Goal: Task Accomplishment & Management: Manage account settings

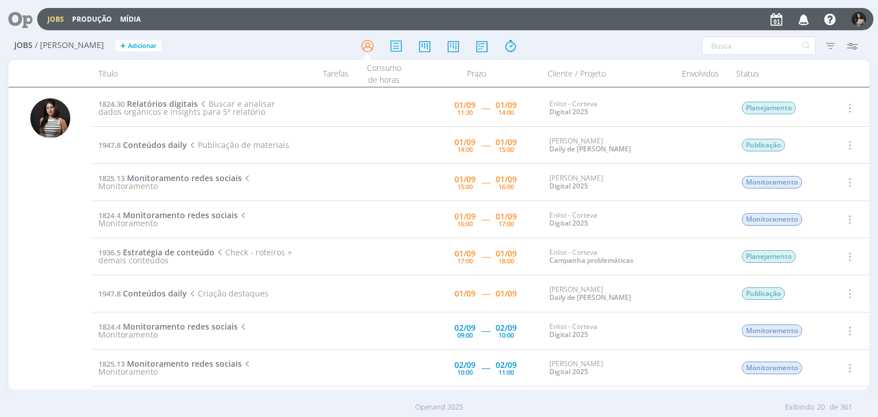
click at [846, 106] on icon "button" at bounding box center [849, 108] width 13 height 14
click at [809, 183] on link "Iniciar timesheet" at bounding box center [817, 182] width 90 height 18
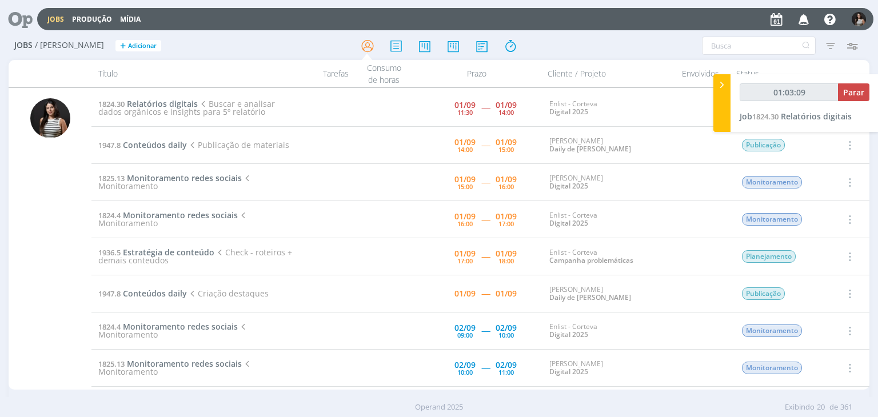
type input "01:03:10"
click at [855, 94] on span "Parar" at bounding box center [853, 92] width 21 height 11
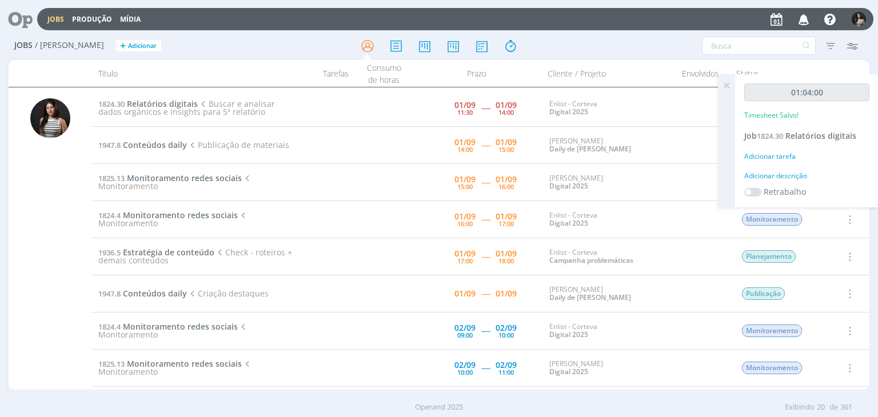
click at [726, 84] on icon at bounding box center [726, 85] width 21 height 22
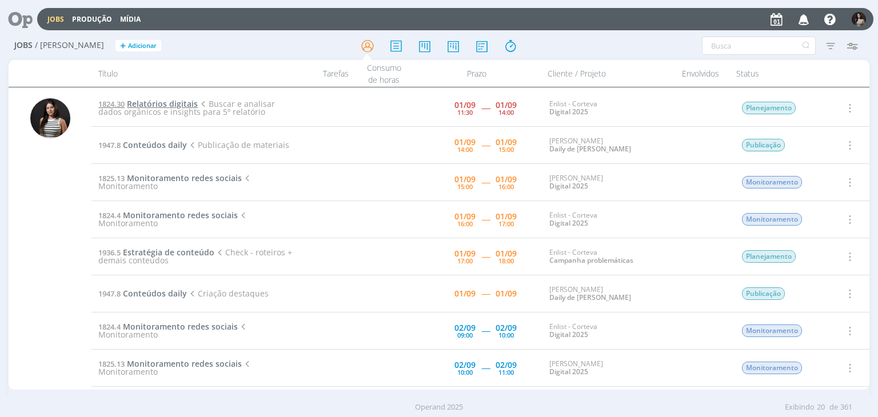
click at [181, 105] on span "Relatórios digitais" at bounding box center [162, 103] width 71 height 11
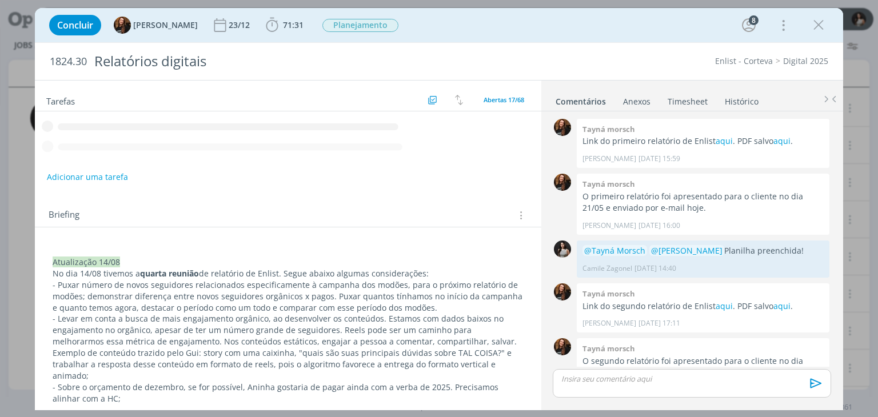
scroll to position [1025, 0]
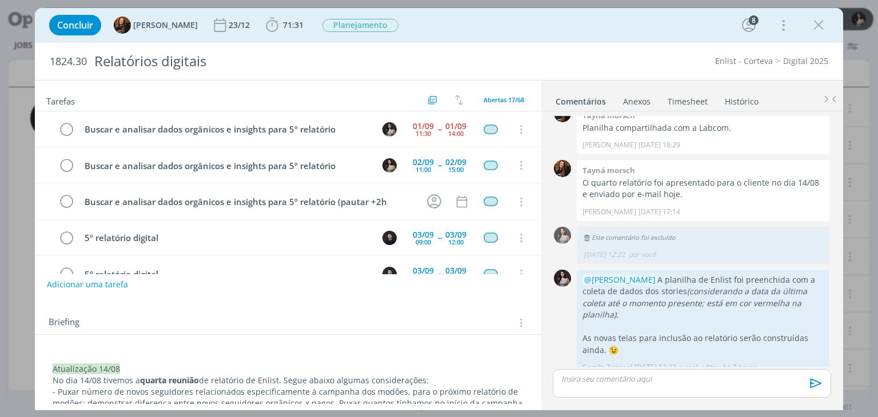
click at [693, 99] on link "Timesheet" at bounding box center [687, 99] width 41 height 17
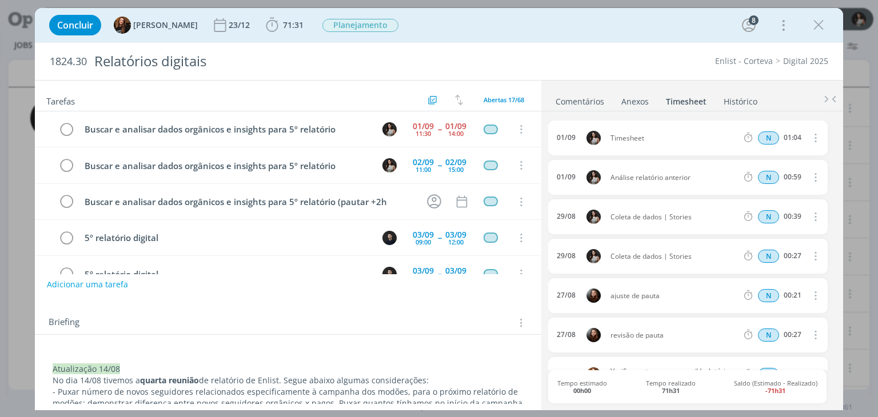
click at [814, 135] on icon "dialog" at bounding box center [814, 138] width 13 height 14
click at [783, 179] on link "Editar" at bounding box center [782, 175] width 90 height 18
drag, startPoint x: 654, startPoint y: 138, endPoint x: 580, endPoint y: 140, distance: 74.9
click at [580, 140] on div "[DATE] 14:13 Timesheet Selecione a tarefa N 01:04" at bounding box center [687, 138] width 279 height 35
click at [581, 85] on ul "Comentários Anexos 0 Timesheet Histórico" at bounding box center [692, 96] width 302 height 31
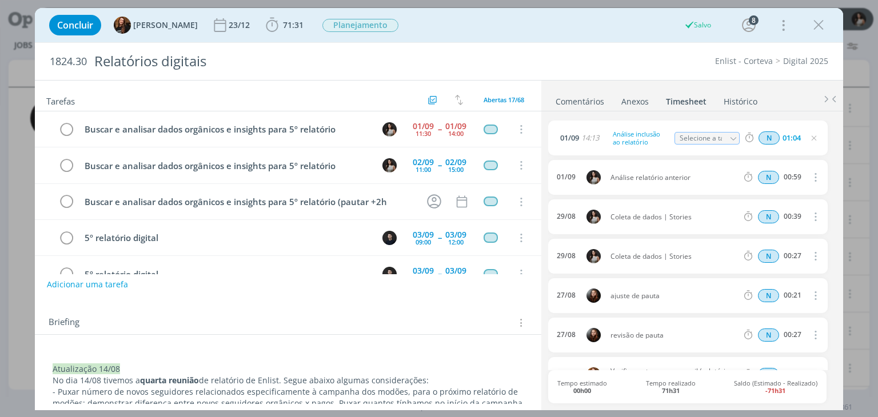
click at [583, 105] on link "Comentários" at bounding box center [580, 99] width 50 height 17
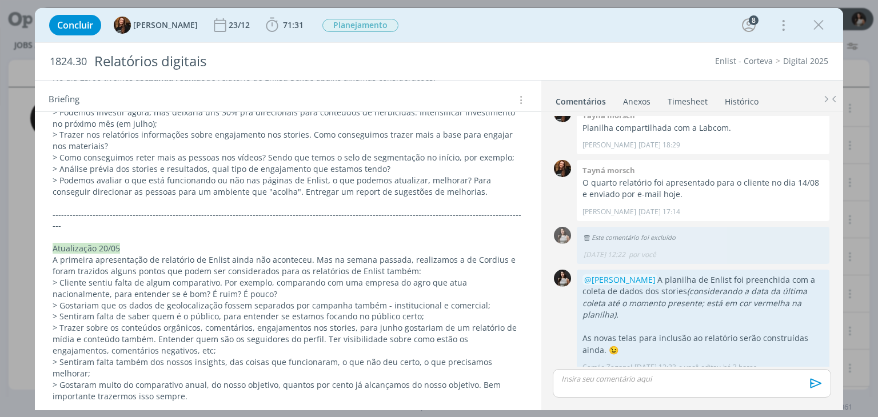
scroll to position [1433, 0]
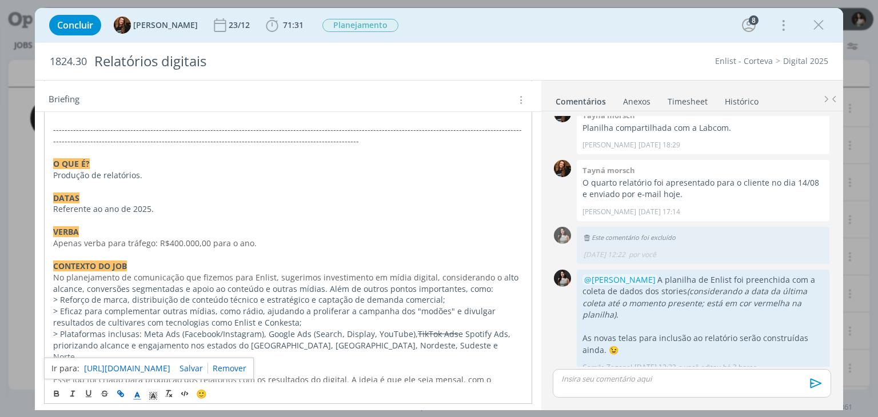
click at [163, 369] on link "[URL][DOMAIN_NAME]" at bounding box center [127, 368] width 86 height 15
click at [819, 28] on icon "dialog" at bounding box center [818, 25] width 17 height 17
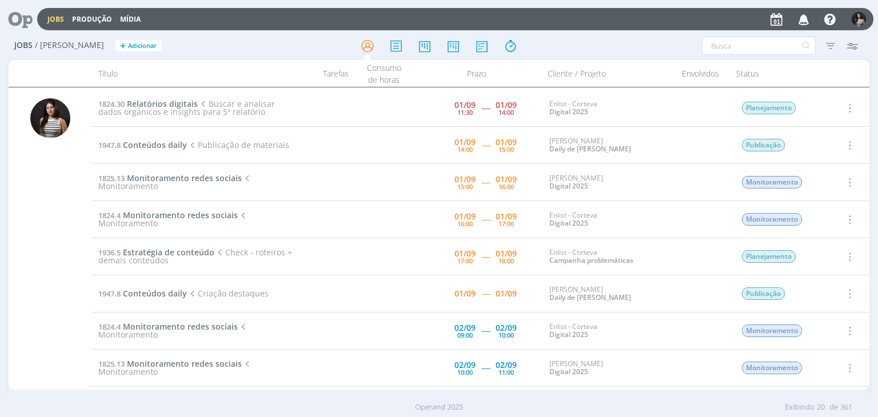
click at [183, 106] on span "Buscar e analisar dados orgânicos e insights para 5º relatório" at bounding box center [186, 107] width 176 height 19
click at [183, 102] on span "Relatórios digitais" at bounding box center [162, 103] width 71 height 11
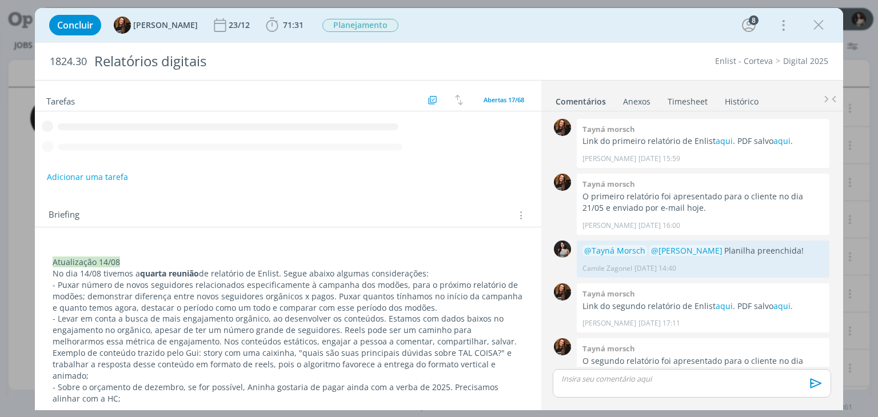
scroll to position [1025, 0]
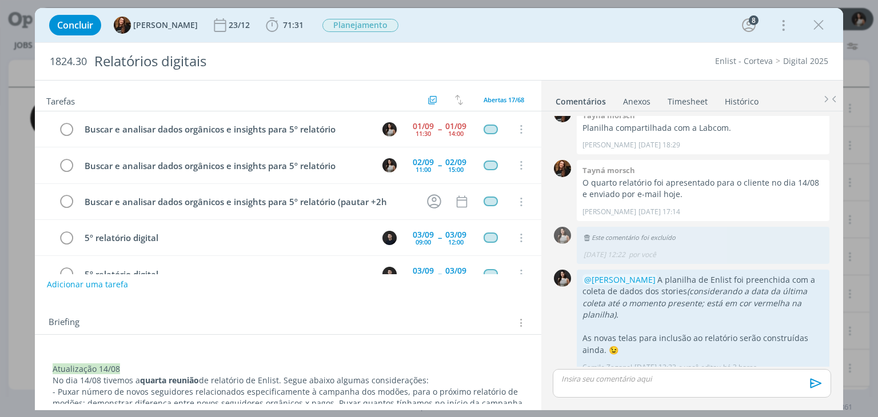
click at [688, 94] on link "Timesheet" at bounding box center [687, 99] width 41 height 17
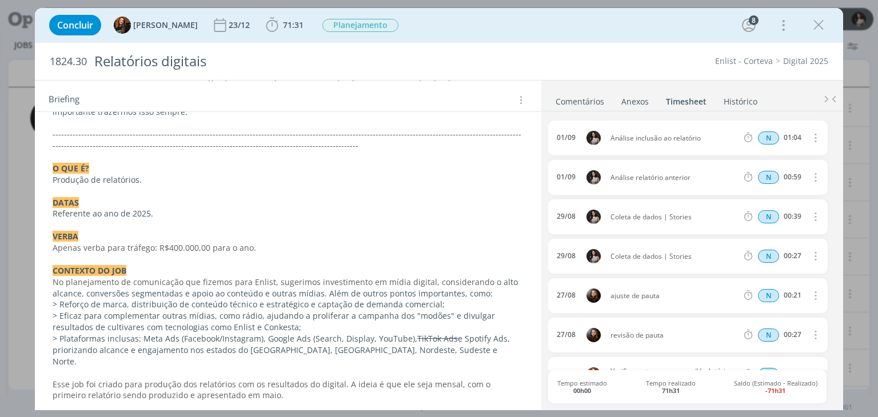
scroll to position [1433, 0]
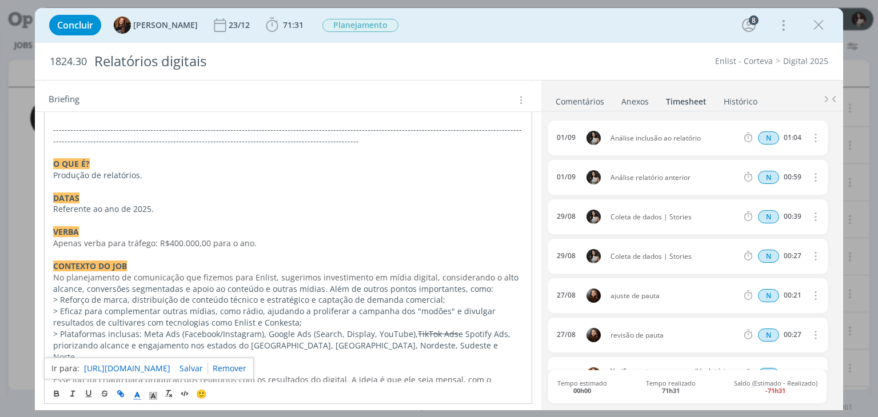
click at [147, 370] on link "[URL][DOMAIN_NAME]" at bounding box center [127, 368] width 86 height 15
click at [584, 101] on link "Comentários" at bounding box center [580, 99] width 50 height 17
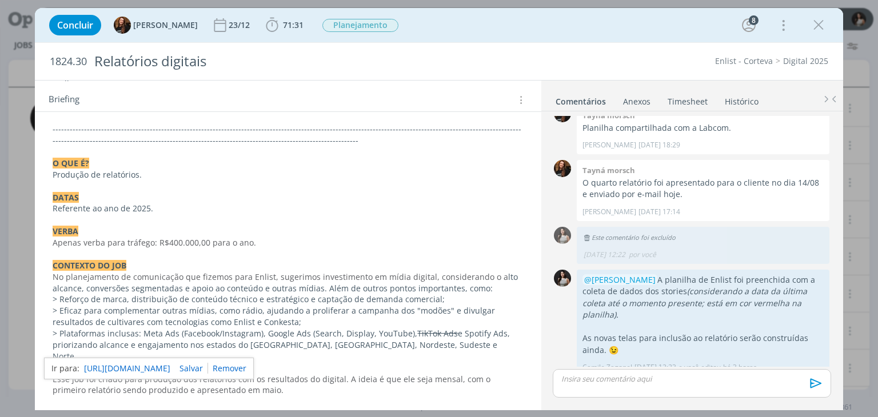
click at [605, 382] on p "dialog" at bounding box center [691, 379] width 259 height 10
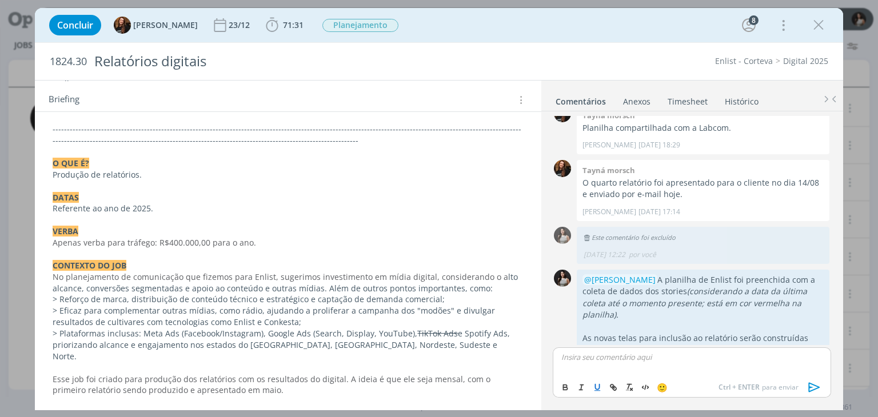
scroll to position [1047, 0]
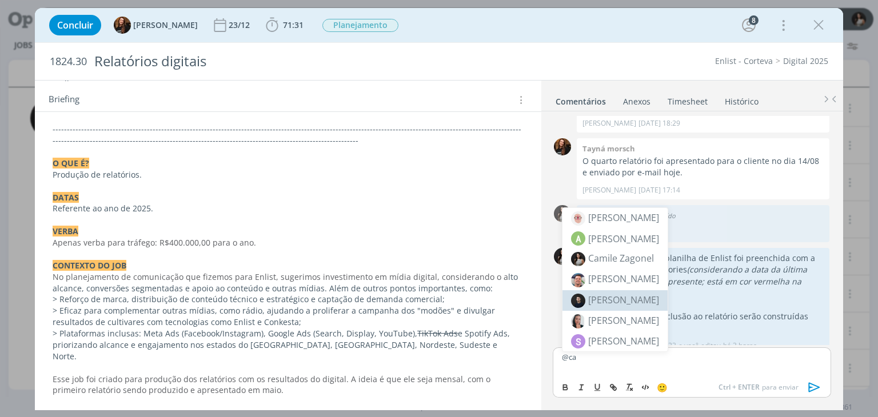
click at [617, 305] on span "[PERSON_NAME]" at bounding box center [623, 300] width 71 height 13
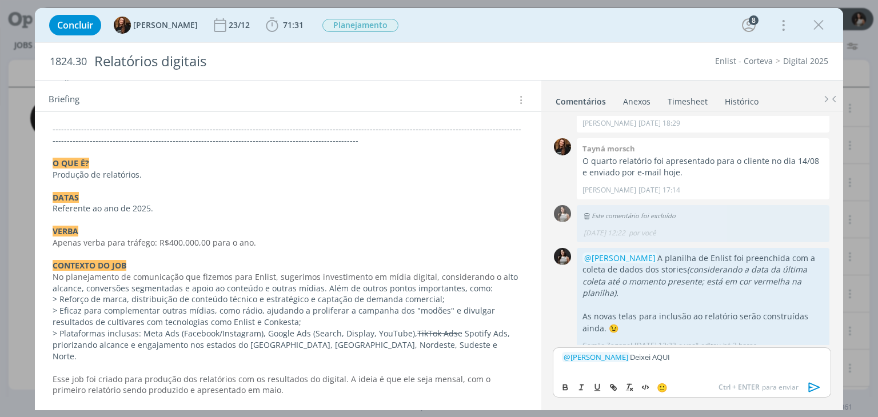
drag, startPoint x: 679, startPoint y: 356, endPoint x: 644, endPoint y: 359, distance: 35.6
click at [644, 359] on p "﻿ @ [PERSON_NAME] ﻿ Deixei AQUI" at bounding box center [691, 357] width 259 height 10
click at [569, 382] on button "dialog" at bounding box center [566, 388] width 16 height 14
click at [606, 386] on button "dialog" at bounding box center [614, 388] width 16 height 14
type input "AQUI"
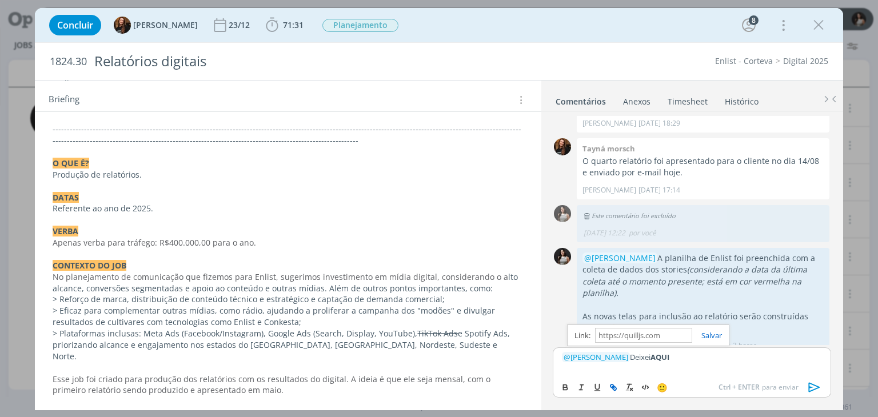
paste input "[URL][DOMAIN_NAME]"
type input "[URL][DOMAIN_NAME]"
click at [709, 336] on link "dialog" at bounding box center [707, 335] width 30 height 10
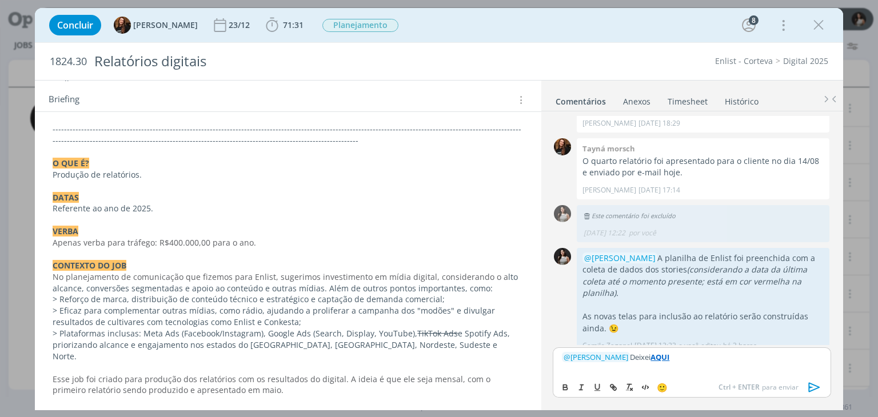
click at [688, 355] on p "﻿ @ [PERSON_NAME] ﻿ Deixei AQUI" at bounding box center [691, 357] width 259 height 10
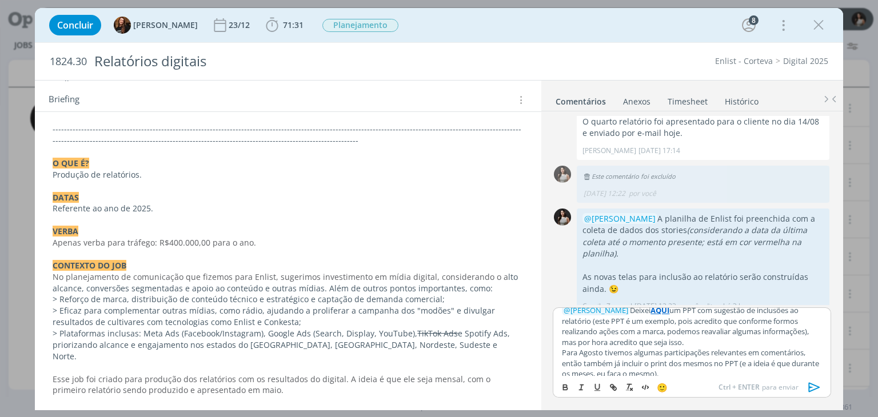
scroll to position [14, 0]
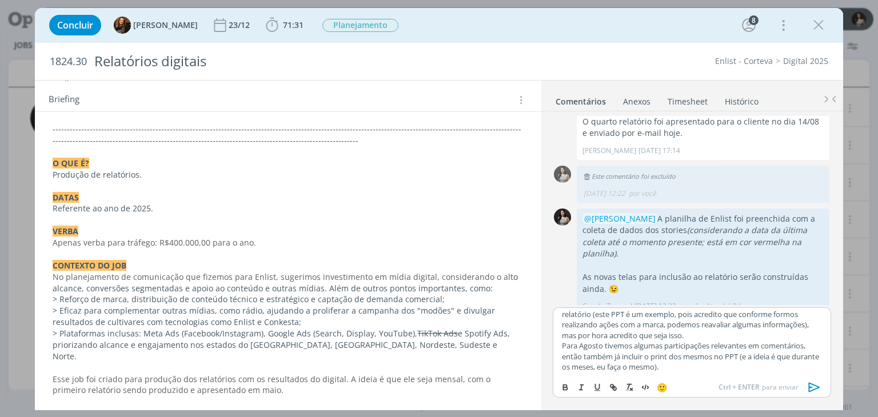
click at [562, 346] on p "Para Agosto tivemos algumas participações relevantes em comentários, então tamb…" at bounding box center [691, 356] width 259 height 31
drag, startPoint x: 562, startPoint y: 346, endPoint x: 659, endPoint y: 348, distance: 97.2
click at [659, 348] on p "Para Agosto tivemos algumas participações relevantes em comentários, então tamb…" at bounding box center [691, 356] width 259 height 31
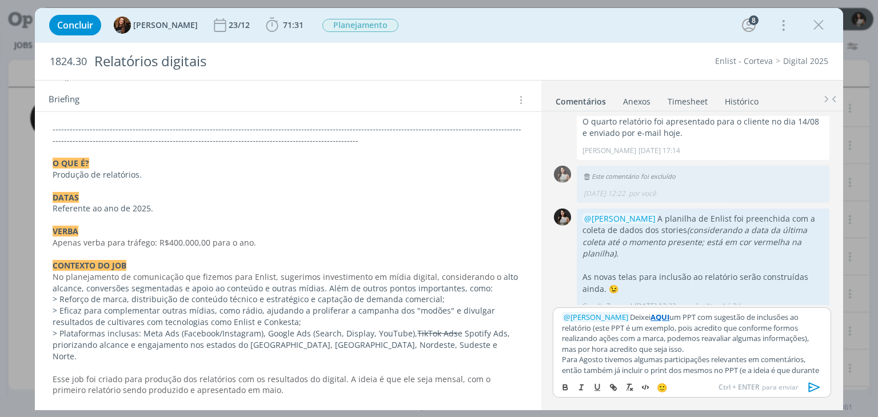
click at [713, 346] on p "﻿ @ [PERSON_NAME] ﻿ Deixei AQUI um PPT com sugestão de inclusões ao relatório (…" at bounding box center [691, 333] width 259 height 42
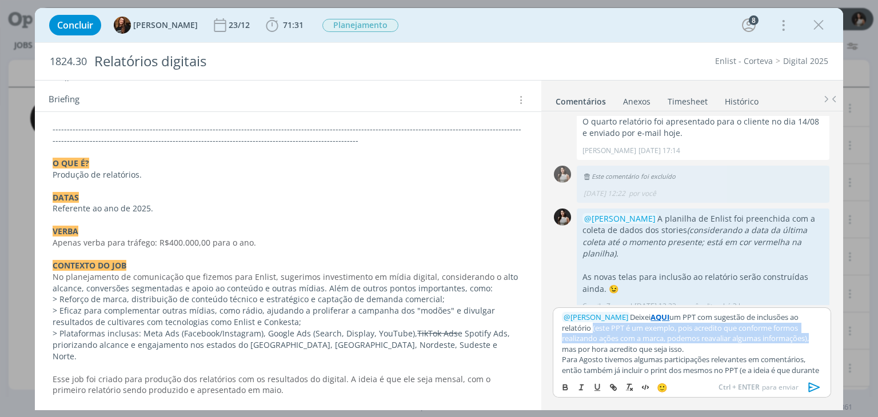
drag, startPoint x: 578, startPoint y: 328, endPoint x: 798, endPoint y: 337, distance: 219.7
click at [798, 337] on p "﻿ @ [PERSON_NAME] ﻿ Deixei AQUI um PPT com sugestão de inclusões ao relatório (…" at bounding box center [691, 333] width 259 height 42
click at [583, 388] on icon "dialog" at bounding box center [581, 387] width 9 height 9
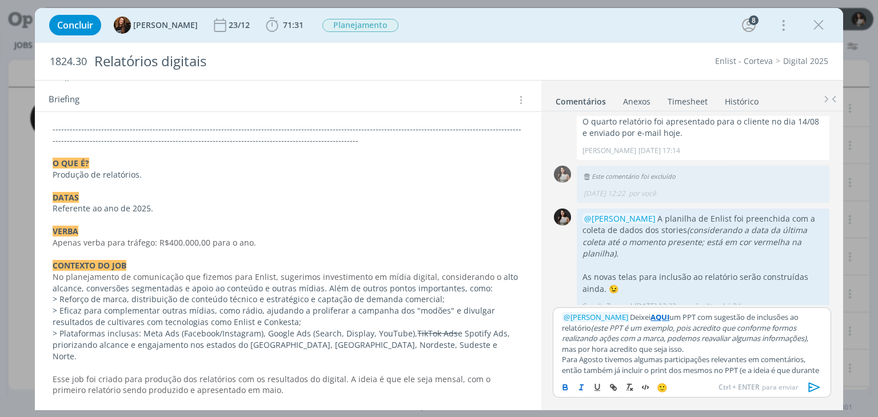
click at [565, 388] on icon "dialog" at bounding box center [565, 387] width 9 height 9
click at [753, 340] on em "(este PPT é um exemplo, pois acredito que conforme formos realizando ações com …" at bounding box center [689, 338] width 254 height 31
click at [734, 352] on p "﻿ @ [PERSON_NAME] ﻿ Deixei AQUI um PPT com sugestão de inclusões ao relatório (…" at bounding box center [691, 333] width 259 height 42
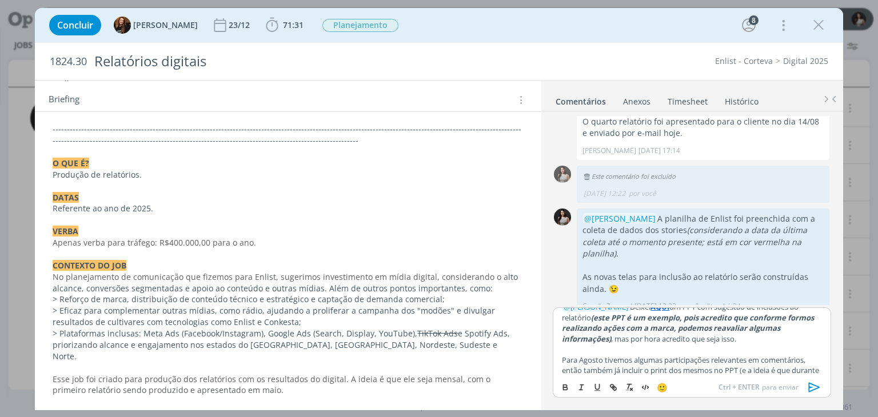
scroll to position [24, 0]
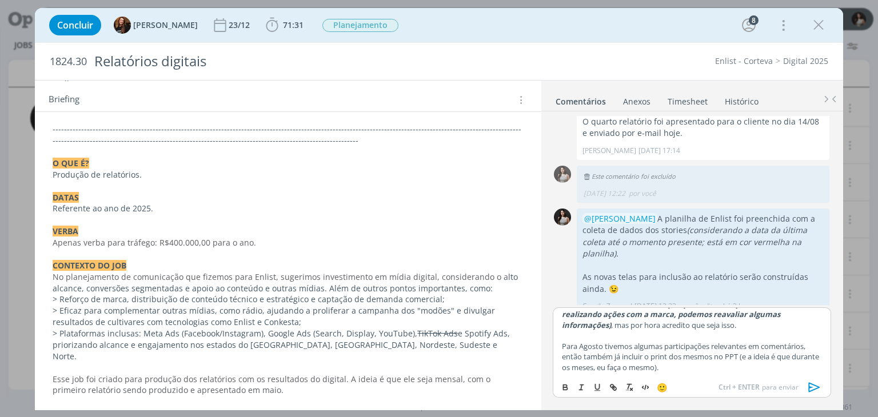
click at [807, 348] on p "Para Agosto tivemos algumas participações relevantes em comentários, então tamb…" at bounding box center [691, 356] width 259 height 31
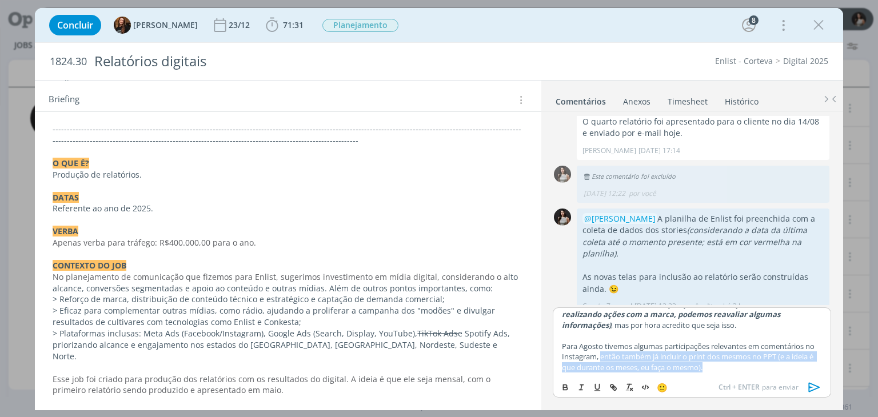
drag, startPoint x: 612, startPoint y: 357, endPoint x: 738, endPoint y: 367, distance: 127.3
click at [738, 367] on p "Para Agosto tivemos algumas participações relevantes em comentários no Instagra…" at bounding box center [691, 356] width 259 height 31
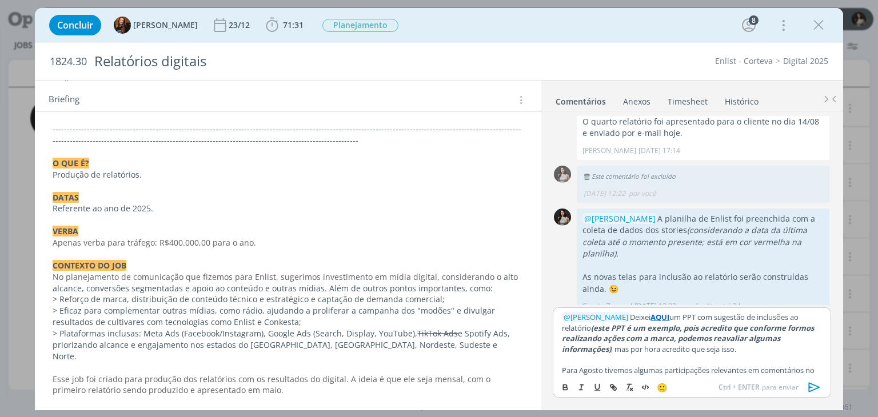
scroll to position [0, 0]
click at [622, 318] on p "﻿ @ [PERSON_NAME] ﻿ Deixei AQUI um PPT com sugestão de inclusões ao relatório (…" at bounding box center [691, 333] width 259 height 42
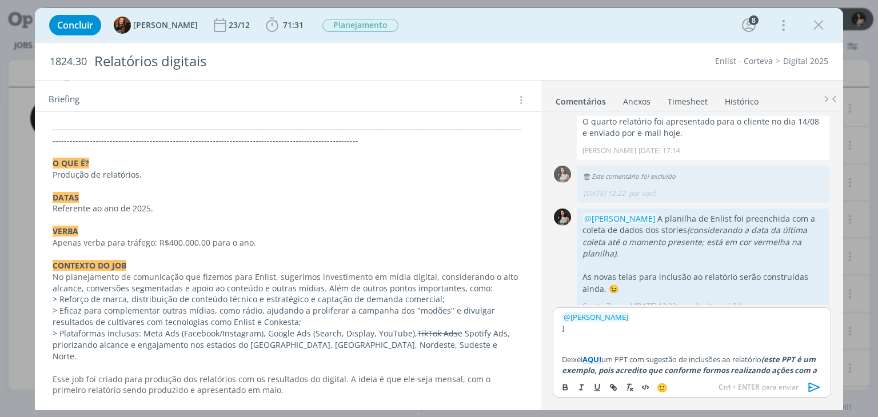
click at [604, 330] on p "]" at bounding box center [691, 328] width 259 height 10
click at [584, 359] on p "Deixei AQUI um PPT com sugestão de inclusões ao relatório (este PPT é um exempl…" at bounding box center [691, 375] width 259 height 42
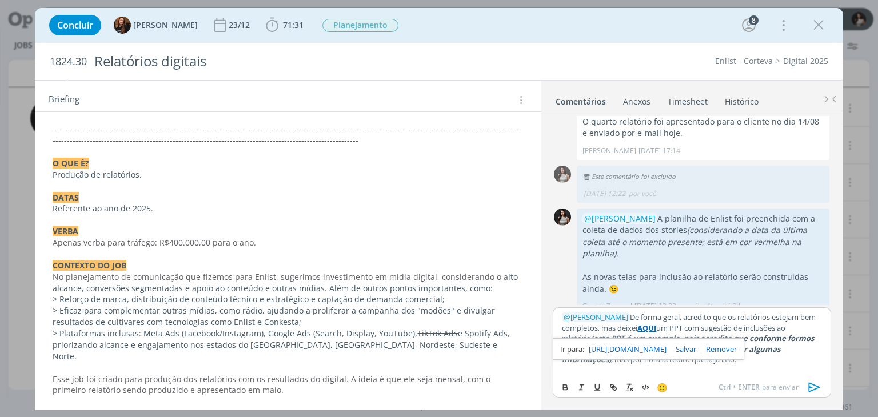
click at [702, 321] on p "﻿ @ [PERSON_NAME] ﻿ De forma geral, acredito que os relatórios estejam bem comp…" at bounding box center [691, 338] width 259 height 53
click at [782, 329] on p "﻿ @ [PERSON_NAME] ﻿ De forma geral, acredito que os relatórios estejam bem comp…" at bounding box center [691, 338] width 259 height 53
click at [792, 328] on p "﻿ @ [PERSON_NAME] ﻿ De forma geral, acredito que os relatórios estejam bem comp…" at bounding box center [691, 338] width 259 height 53
click at [578, 339] on em "(este PPT é um exemplo, pois acredito que conforme formos realizando ações com …" at bounding box center [689, 348] width 254 height 31
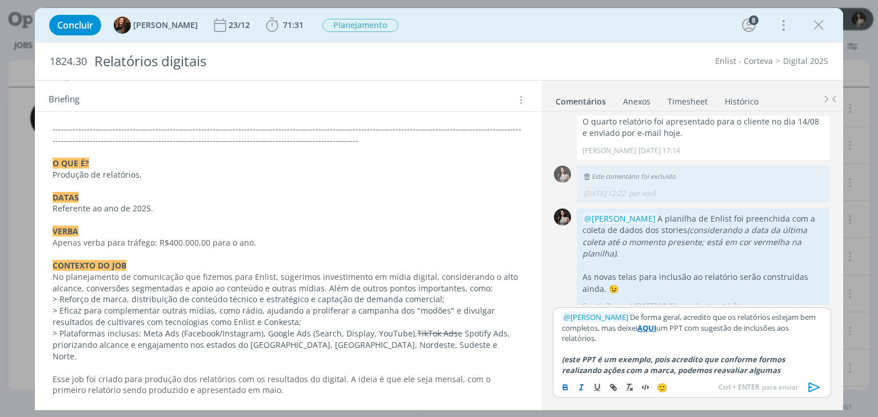
click at [625, 343] on p "﻿ @ [PERSON_NAME] ﻿ De forma geral, acredito que os relatórios estejam bem comp…" at bounding box center [691, 327] width 259 height 31
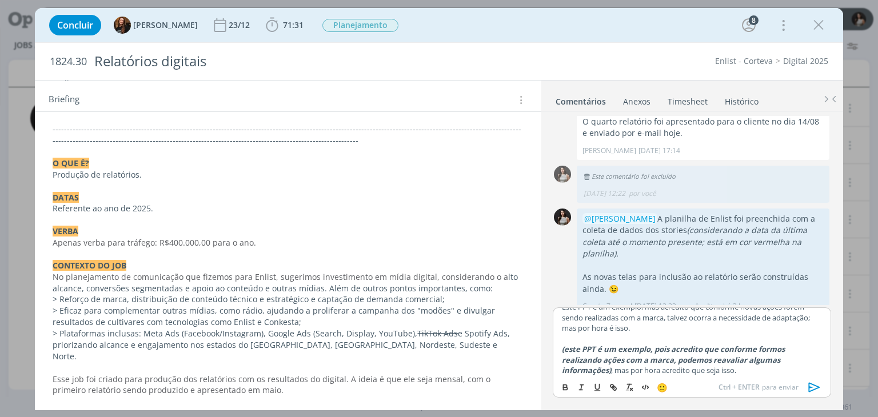
scroll to position [86, 0]
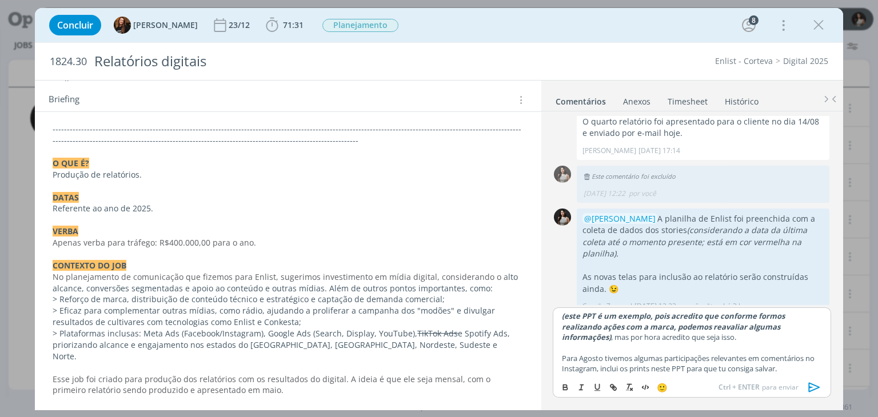
drag, startPoint x: 685, startPoint y: 370, endPoint x: 564, endPoint y: 355, distance: 122.2
click at [564, 355] on div "﻿ @ [PERSON_NAME] ﻿ De forma geral, acredito que os relatórios estejam bem comp…" at bounding box center [692, 342] width 278 height 69
click at [586, 345] on p "dialog" at bounding box center [691, 347] width 259 height 10
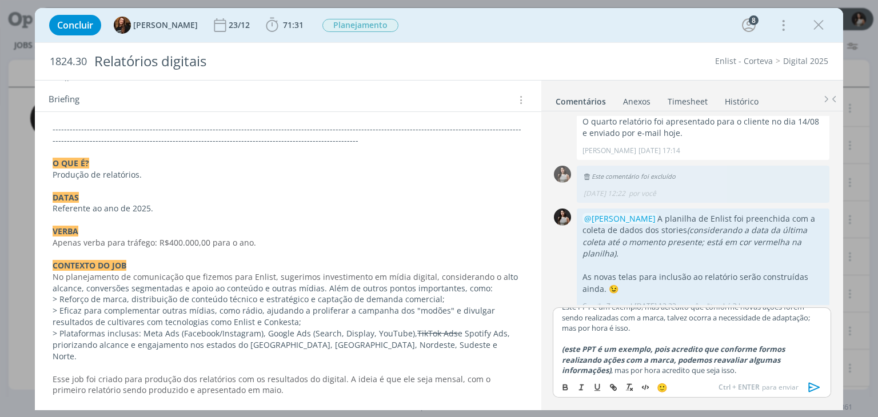
drag, startPoint x: 692, startPoint y: 334, endPoint x: 558, endPoint y: 316, distance: 134.5
click at [558, 316] on div "﻿ @ [PERSON_NAME] ﻿ De forma geral, acredito que os relatórios estejam bem comp…" at bounding box center [692, 342] width 278 height 69
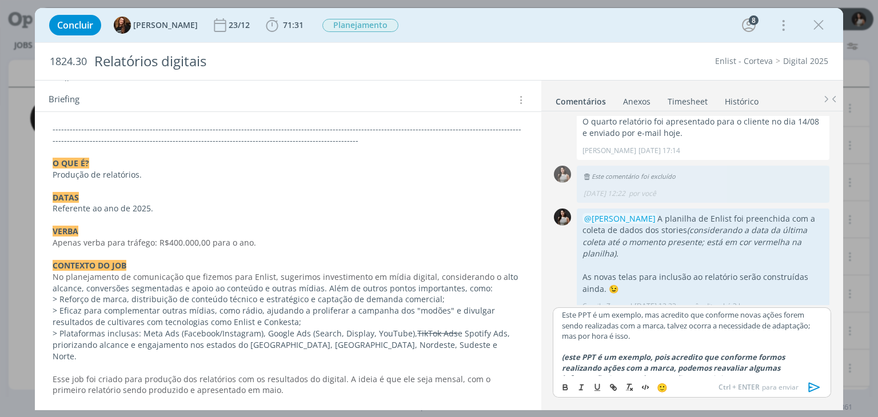
click at [606, 355] on em "(este PPT é um exemplo, pois acredito que conforme formos realizando ações com …" at bounding box center [674, 367] width 225 height 31
drag, startPoint x: 562, startPoint y: 356, endPoint x: 677, endPoint y: 358, distance: 114.3
click at [677, 358] on em "(este PPT é um exemplo, pois acredito que conforme formos realizando ações com …" at bounding box center [674, 367] width 225 height 31
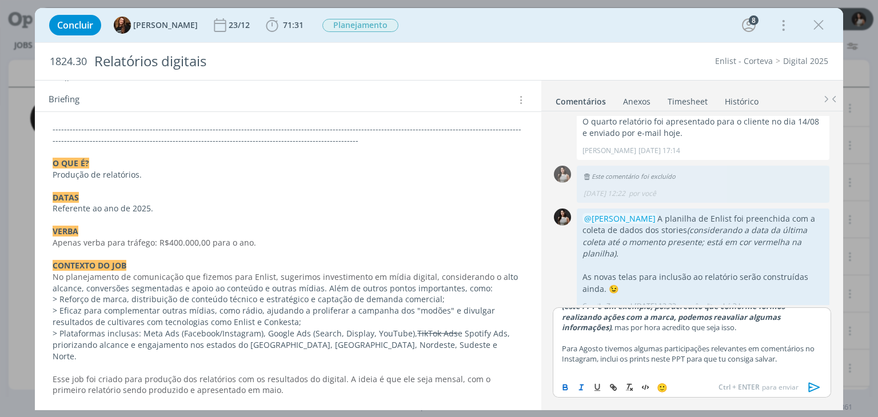
scroll to position [98, 0]
drag, startPoint x: 688, startPoint y: 326, endPoint x: 561, endPoint y: 317, distance: 127.8
click at [561, 317] on div "﻿ @ [PERSON_NAME] ﻿ De forma geral, acredito que os relatórios estejam bem comp…" at bounding box center [692, 342] width 278 height 69
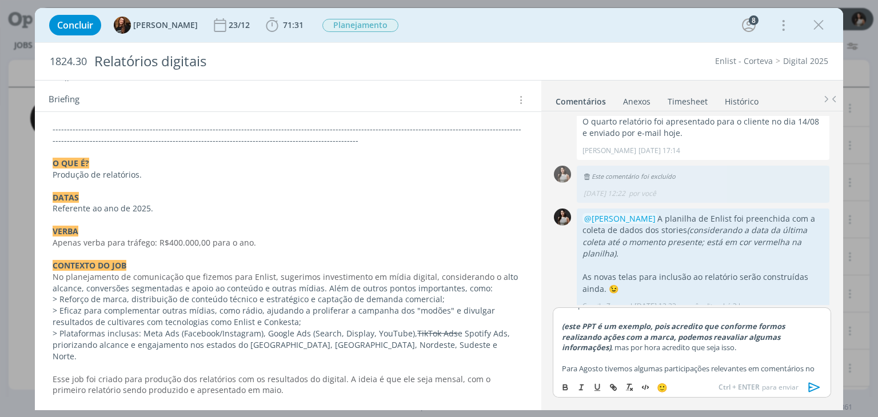
scroll to position [70, 0]
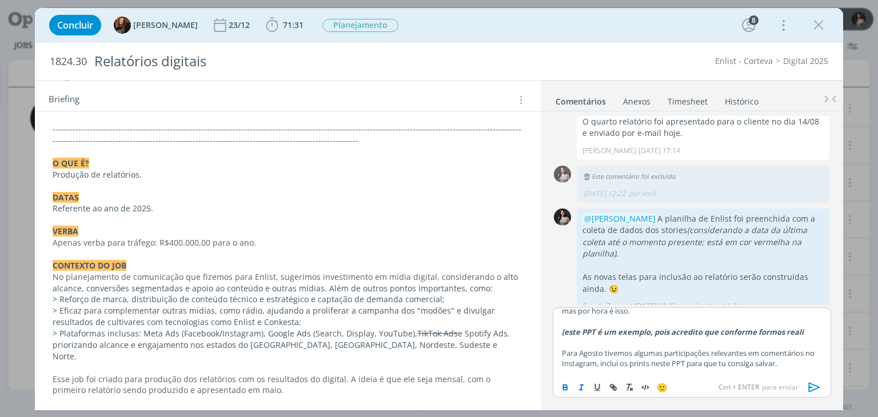
click at [565, 331] on em "(este PPT é um exemplo, pois acredito que conforme formos reali" at bounding box center [683, 332] width 242 height 10
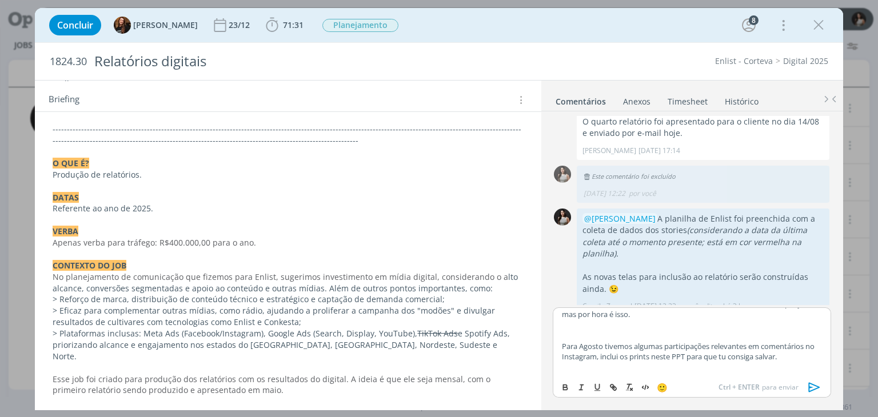
scroll to position [55, 0]
drag, startPoint x: 800, startPoint y: 357, endPoint x: 563, endPoint y: 349, distance: 237.3
click at [563, 349] on p "Para Agosto tivemos algumas participações relevantes em comentários no Instagra…" at bounding box center [691, 351] width 259 height 21
click at [581, 386] on line "dialog" at bounding box center [581, 387] width 1 height 5
click at [560, 386] on button "dialog" at bounding box center [566, 388] width 16 height 14
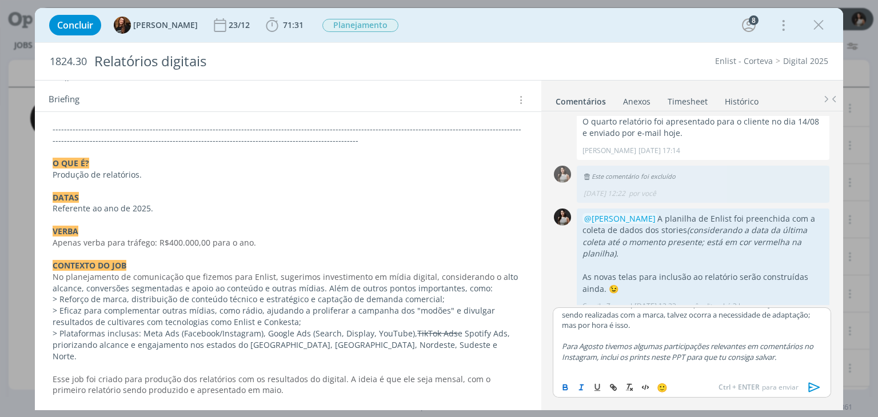
scroll to position [66, 0]
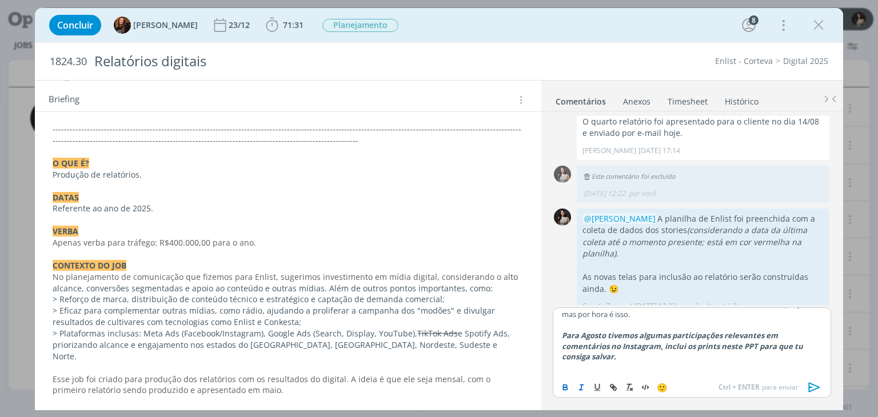
click at [562, 334] on em "Para Agosto tivemos algumas participações relevantes em comentários no Instagra…" at bounding box center [683, 345] width 243 height 31
click at [596, 369] on p "dialog" at bounding box center [691, 367] width 259 height 10
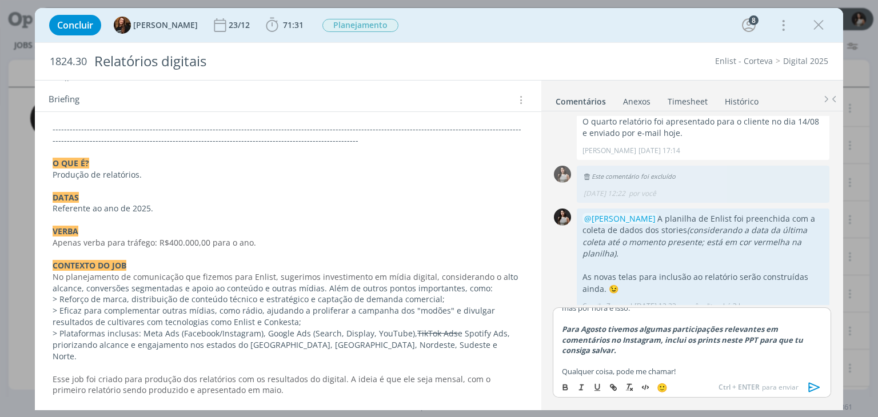
click at [812, 386] on icon "dialog" at bounding box center [814, 387] width 17 height 17
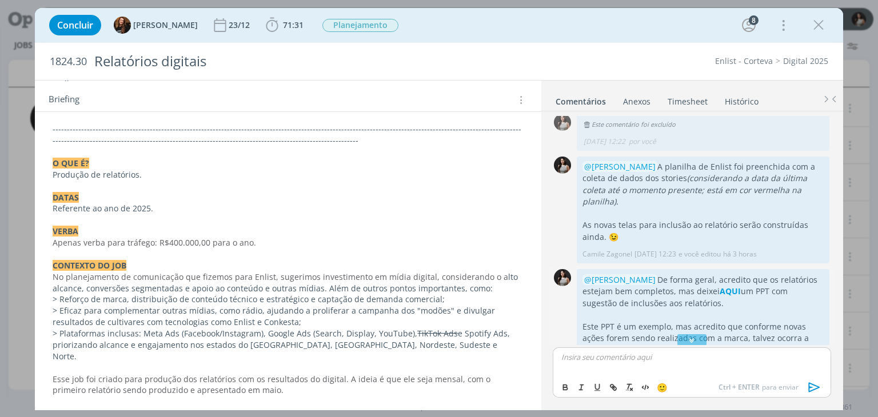
scroll to position [1115, 0]
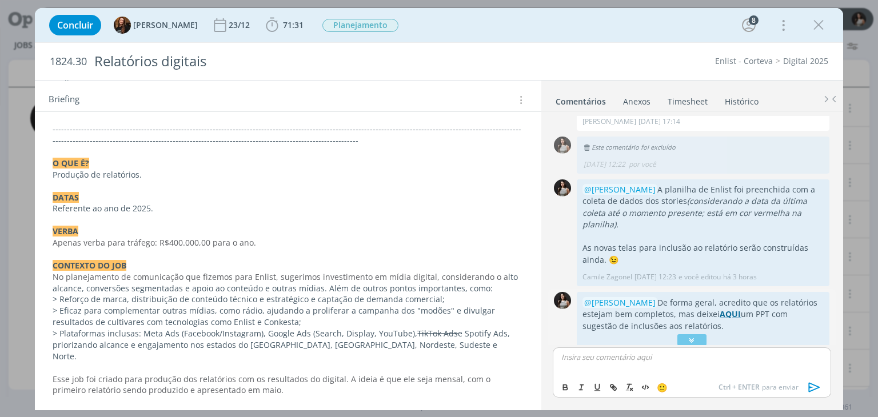
click at [720, 309] on strong "AQUI" at bounding box center [730, 314] width 21 height 11
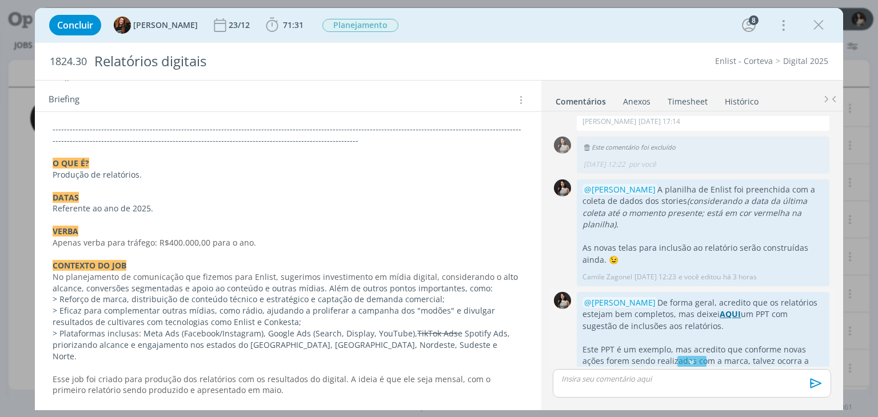
scroll to position [1207, 0]
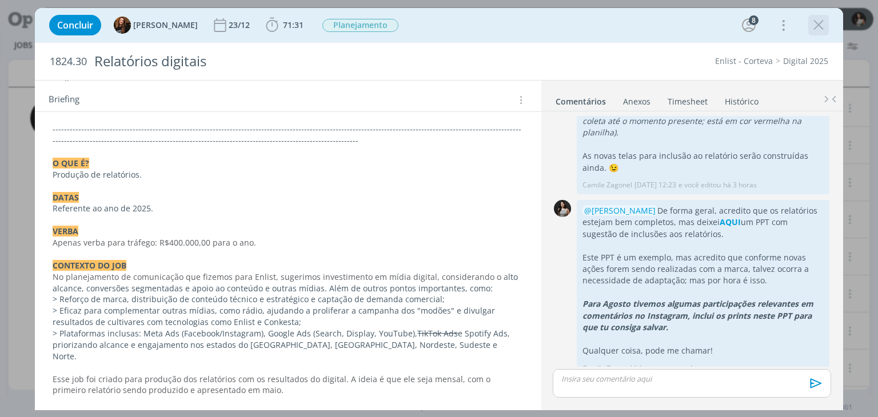
click at [821, 27] on icon "dialog" at bounding box center [818, 25] width 17 height 17
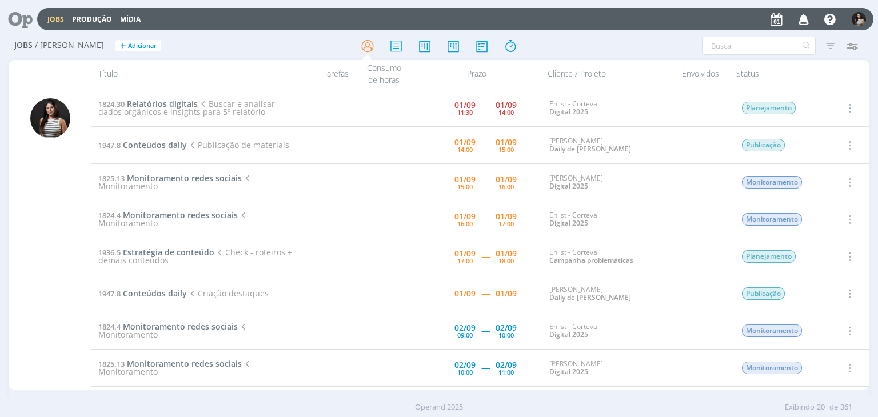
click at [848, 106] on icon "button" at bounding box center [849, 108] width 13 height 14
click at [813, 149] on link "Concluir" at bounding box center [817, 146] width 90 height 18
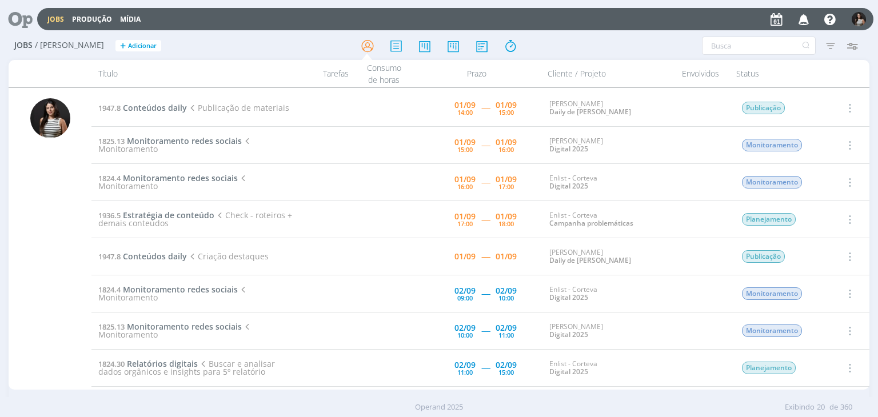
click at [850, 142] on icon "button" at bounding box center [849, 145] width 13 height 14
click at [817, 220] on link "Iniciar timesheet" at bounding box center [817, 219] width 90 height 18
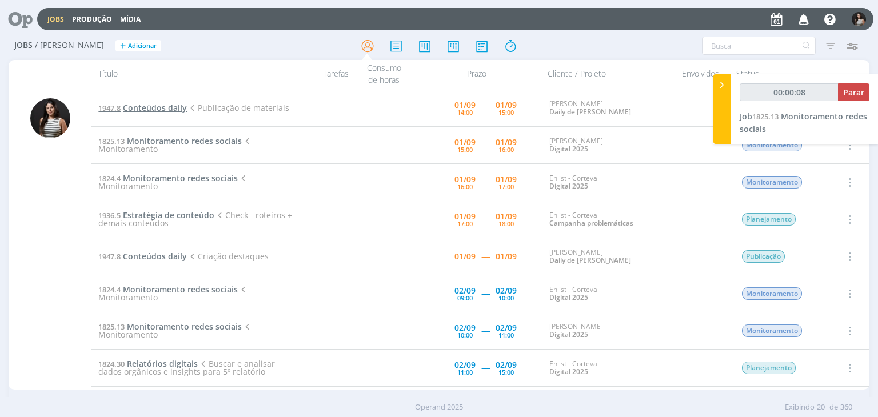
click at [175, 103] on span "Conteúdos daily" at bounding box center [155, 107] width 64 height 11
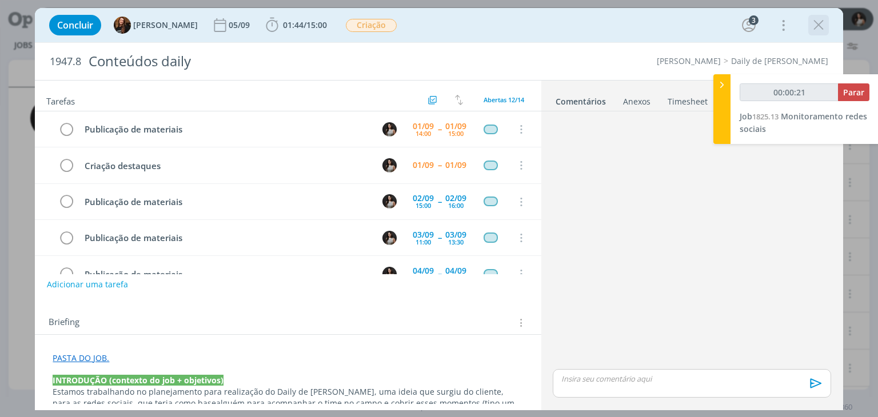
click at [821, 23] on icon "dialog" at bounding box center [818, 25] width 17 height 17
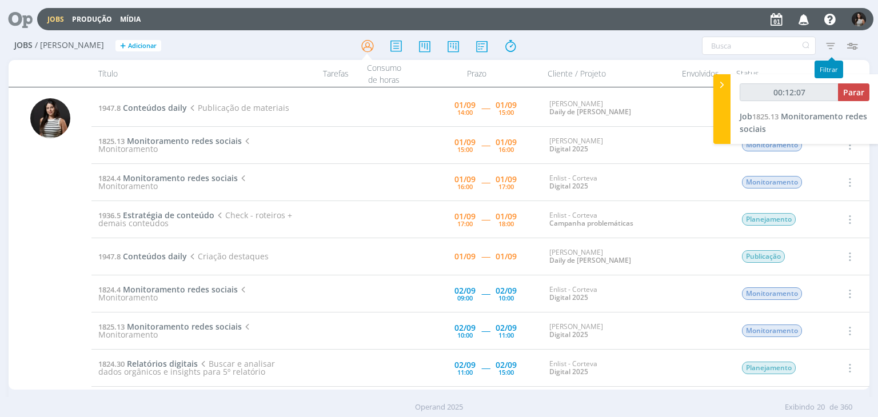
click at [827, 46] on icon "button" at bounding box center [830, 45] width 21 height 21
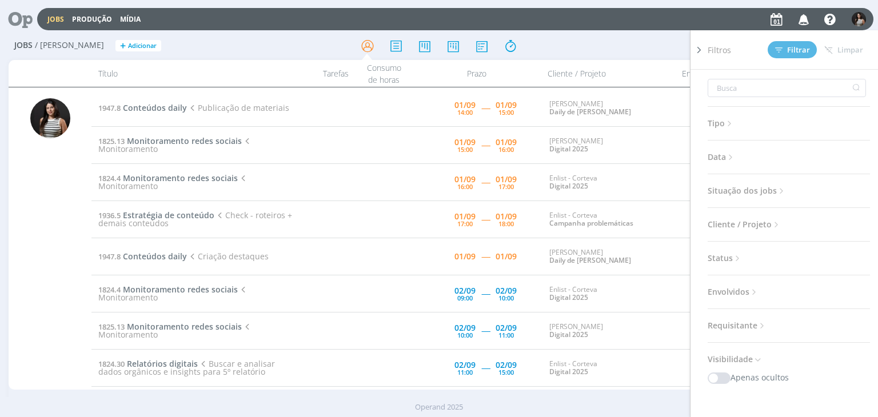
click at [757, 188] on span "Situação dos jobs" at bounding box center [747, 190] width 79 height 15
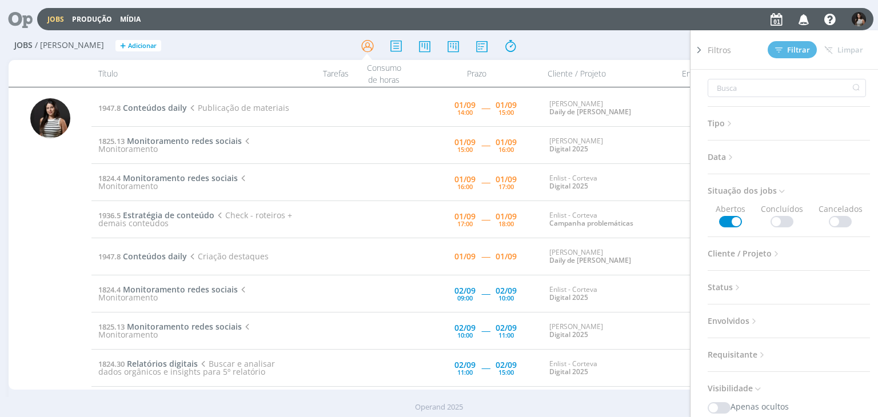
click at [782, 220] on span at bounding box center [781, 221] width 23 height 11
click at [730, 157] on icon at bounding box center [731, 158] width 10 height 10
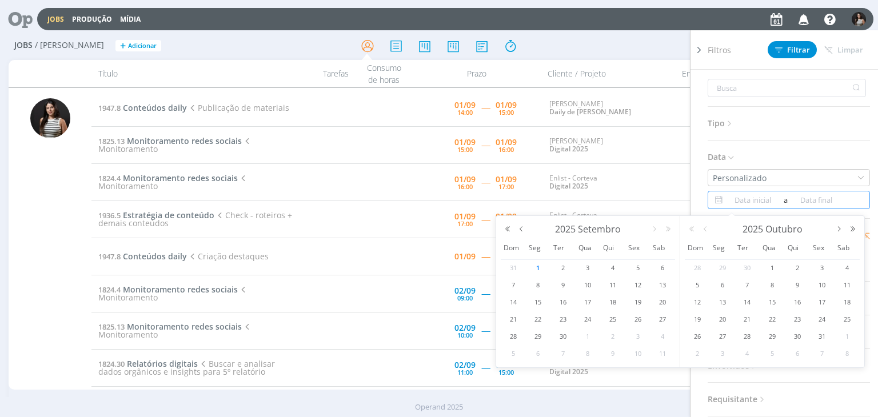
click at [764, 197] on input at bounding box center [752, 200] width 55 height 14
type input "00:12:14"
click at [541, 267] on span "1" at bounding box center [538, 268] width 14 height 14
click at [540, 267] on span "1" at bounding box center [538, 268] width 14 height 14
type input "[DATE]"
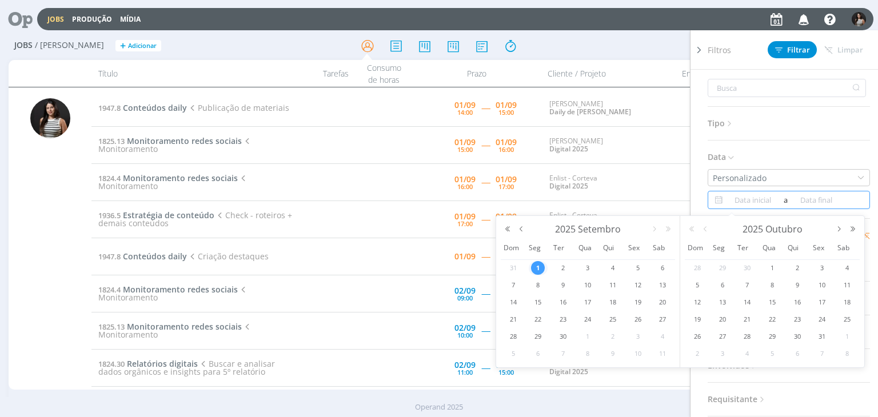
type input "[DATE]"
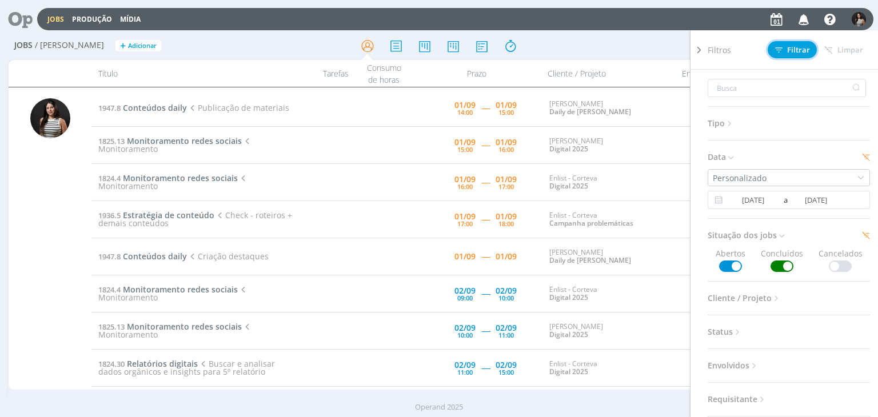
click at [800, 52] on span "Filtrar" at bounding box center [792, 49] width 35 height 7
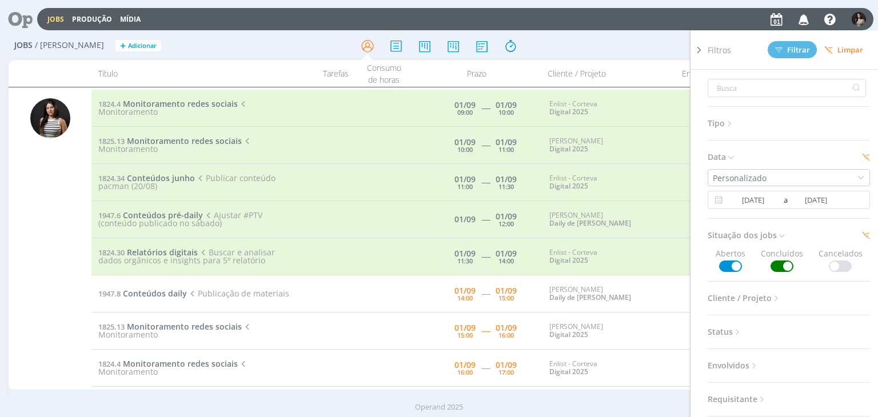
click at [698, 52] on icon at bounding box center [698, 50] width 11 height 12
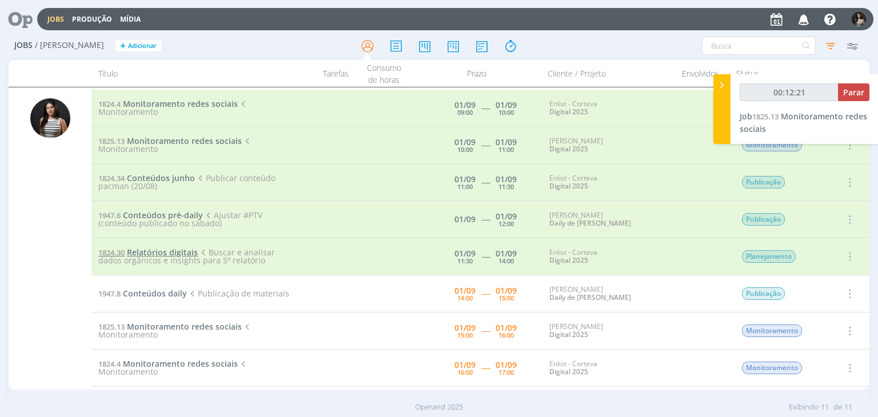
click at [160, 250] on span "Relatórios digitais" at bounding box center [162, 252] width 71 height 11
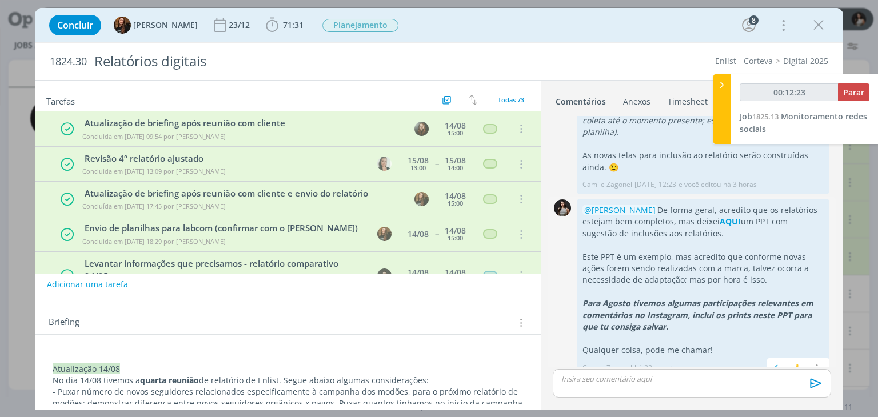
scroll to position [496, 0]
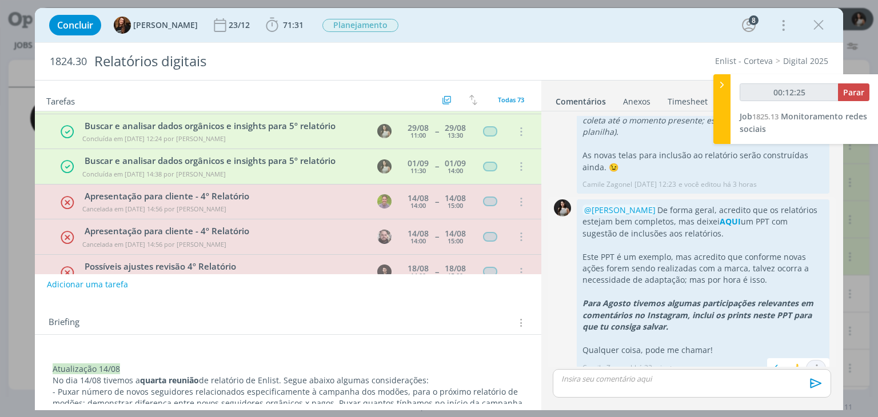
click at [813, 364] on icon "dialog" at bounding box center [816, 369] width 13 height 11
click at [786, 326] on link "Editar" at bounding box center [777, 335] width 90 height 18
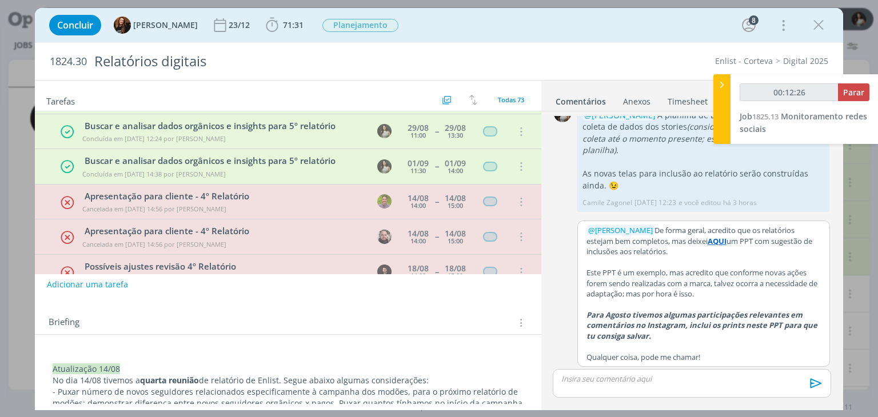
scroll to position [1176, 0]
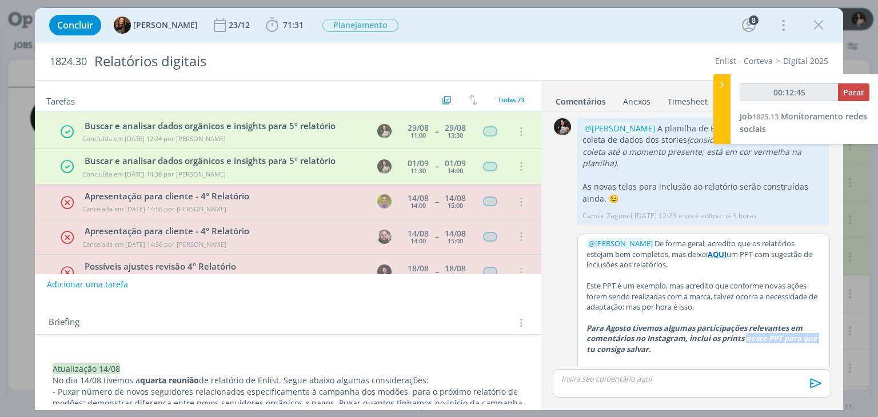
drag, startPoint x: 737, startPoint y: 325, endPoint x: 816, endPoint y: 328, distance: 79.5
click at [816, 328] on div "﻿ @ [PERSON_NAME] ﻿ De forma geral, acredito que os relatórios estejam bem comp…" at bounding box center [703, 306] width 251 height 145
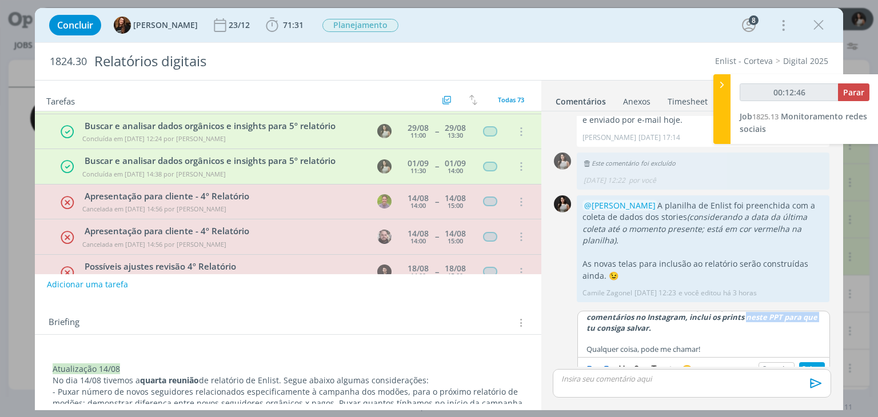
scroll to position [99, 0]
click at [689, 316] on p "Para Agosto tivemos algumas participações relevantes em comentários no Instagra…" at bounding box center [703, 316] width 234 height 31
type input "00:12:49"
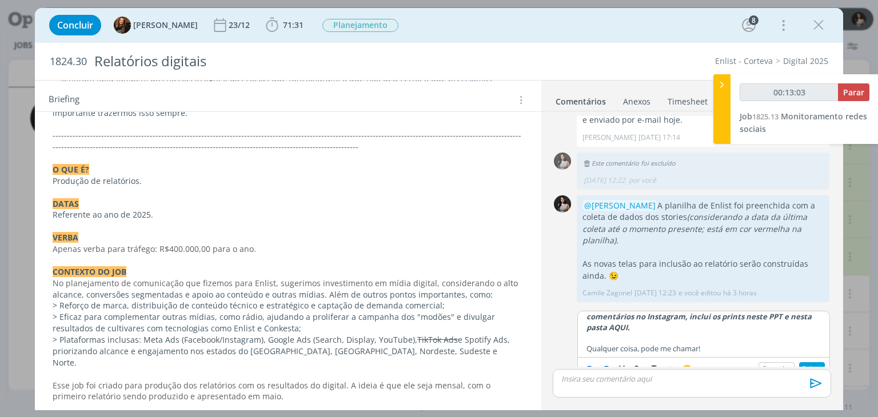
scroll to position [1433, 0]
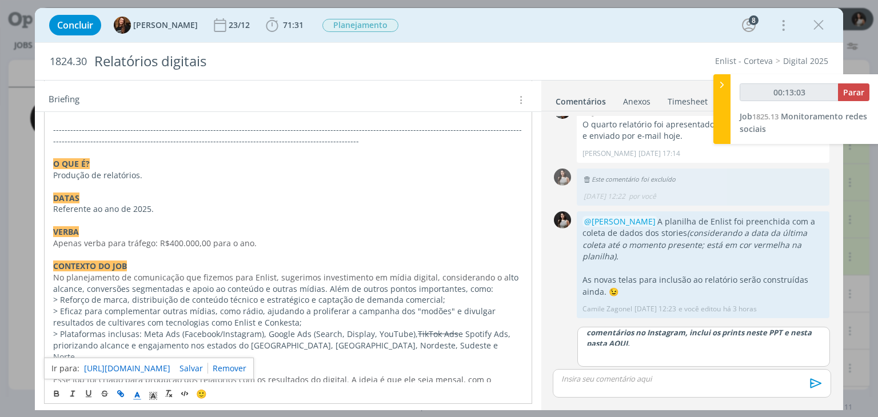
scroll to position [1071, 0]
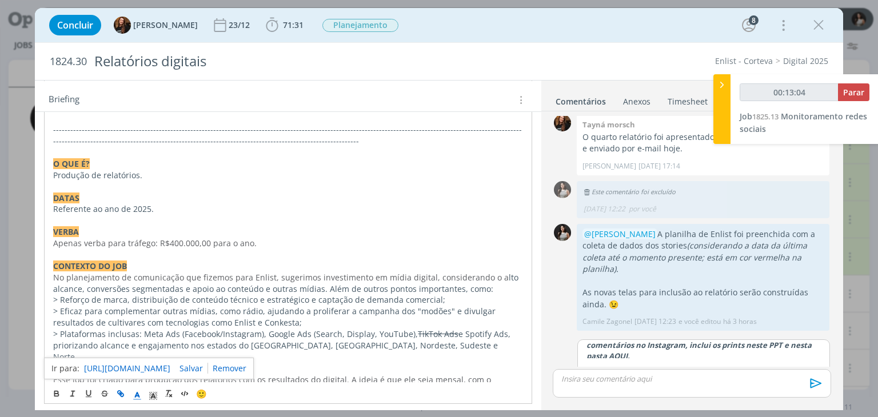
click at [127, 369] on link "[URL][DOMAIN_NAME]" at bounding box center [127, 368] width 86 height 15
drag, startPoint x: 608, startPoint y: 342, endPoint x: 620, endPoint y: 342, distance: 12.0
click at [620, 342] on div "﻿ @ [PERSON_NAME] ﻿ De forma geral, acredito que os relatórios estejam bem comp…" at bounding box center [703, 349] width 251 height 18
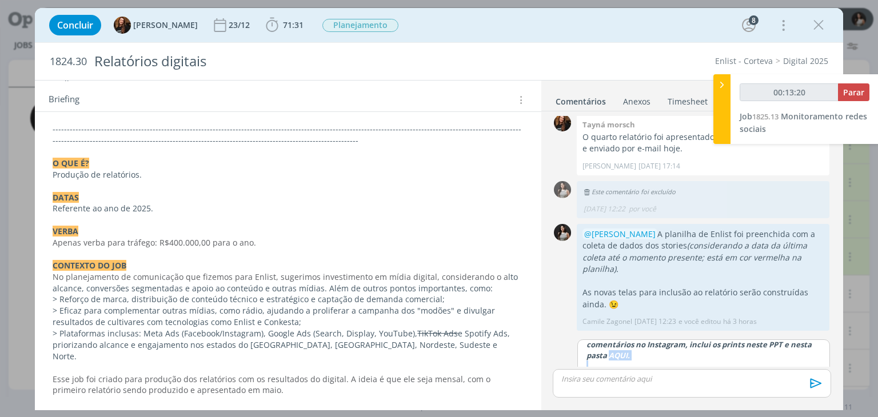
scroll to position [99, 0]
click at [631, 345] on p "Para Agosto tivemos algumas participações relevantes em comentários no Instagra…" at bounding box center [703, 345] width 234 height 31
drag, startPoint x: 633, startPoint y: 341, endPoint x: 609, endPoint y: 341, distance: 24.0
click at [609, 341] on p "Para Agosto tivemos algumas participações relevantes em comentários no Instagra…" at bounding box center [703, 345] width 234 height 31
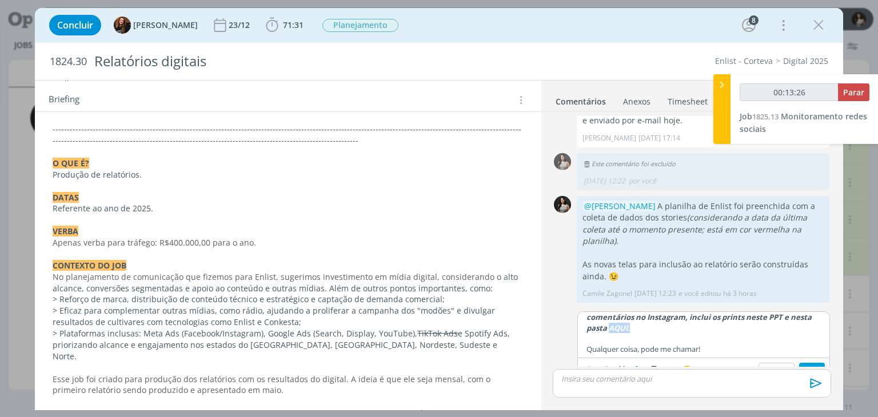
type input "00:13:27"
click at [638, 365] on icon "dialog" at bounding box center [637, 369] width 9 height 9
type input "AQUI."
type input "00:13:28"
paste input "[URL][DOMAIN_NAME]"
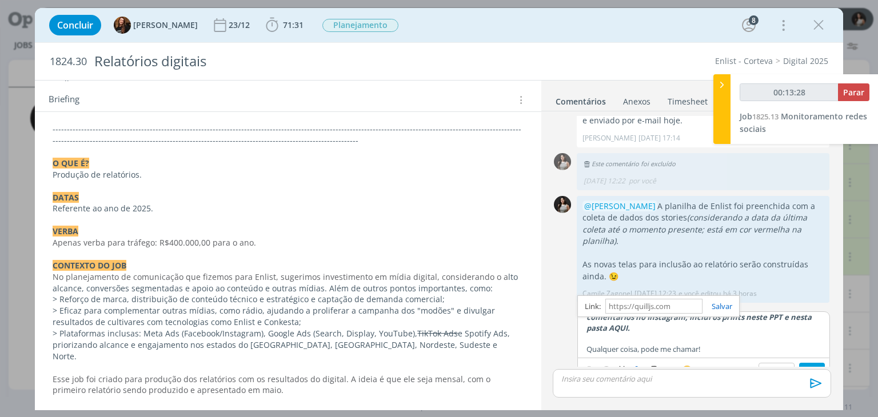
type input "[URL][DOMAIN_NAME]"
type input "00:13:30"
type input "[URL][DOMAIN_NAME]"
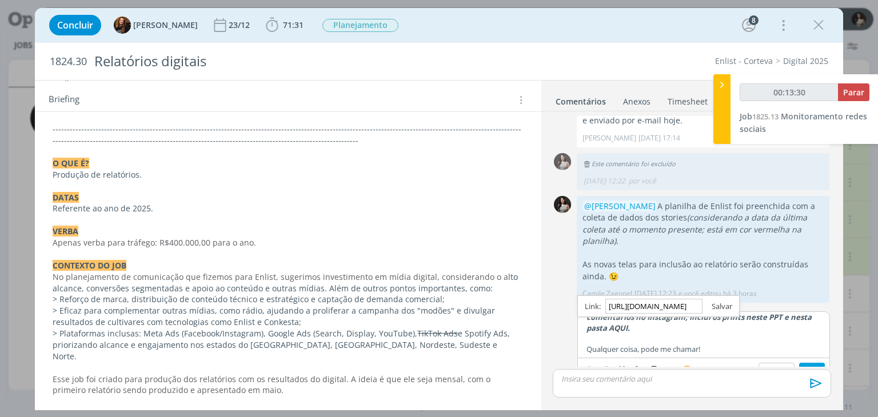
click at [718, 301] on link "dialog" at bounding box center [717, 306] width 30 height 10
click at [803, 363] on button "Salvar" at bounding box center [812, 370] width 26 height 14
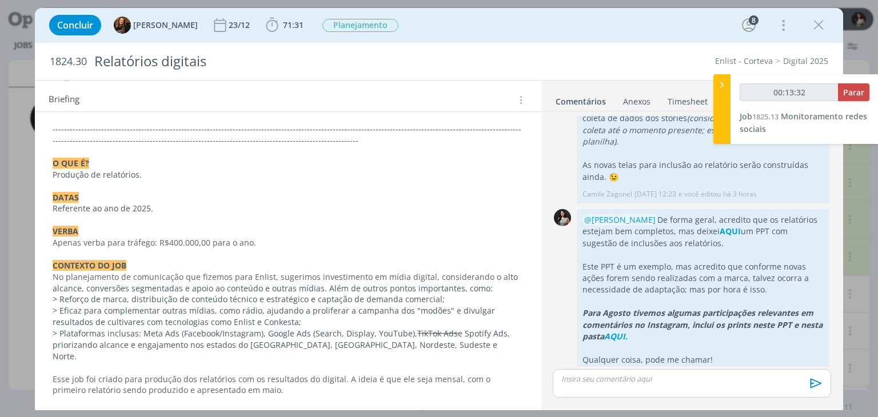
scroll to position [1207, 0]
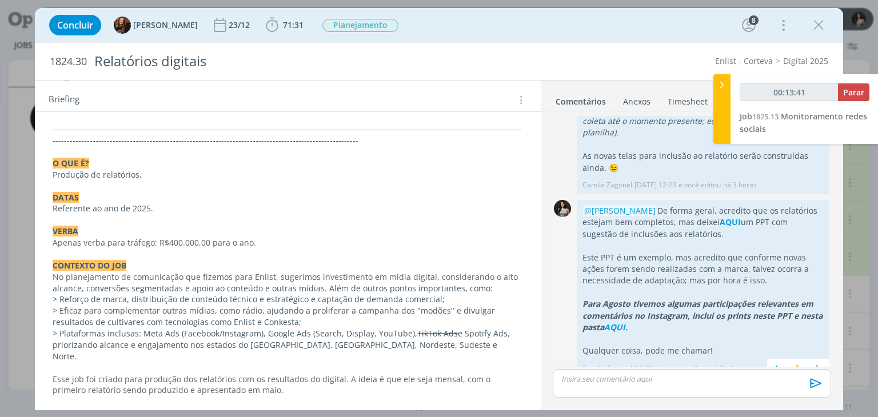
type input "00:13:42"
click at [725, 89] on icon at bounding box center [721, 85] width 11 height 12
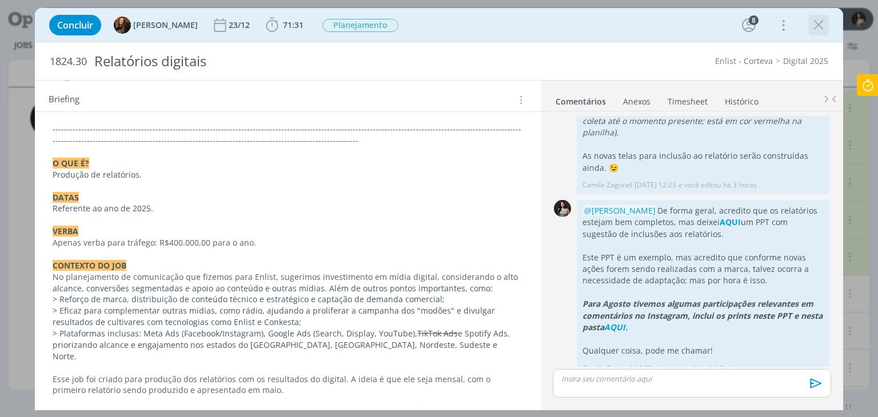
click at [819, 23] on icon "dialog" at bounding box center [818, 25] width 17 height 17
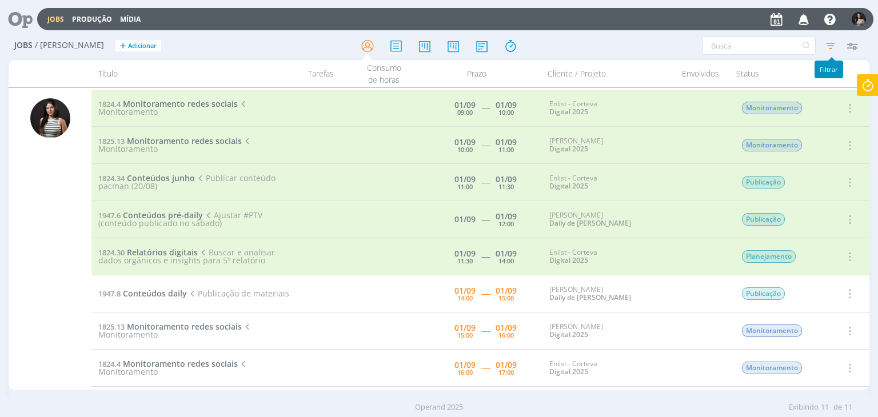
click at [830, 44] on icon "button" at bounding box center [830, 45] width 21 height 21
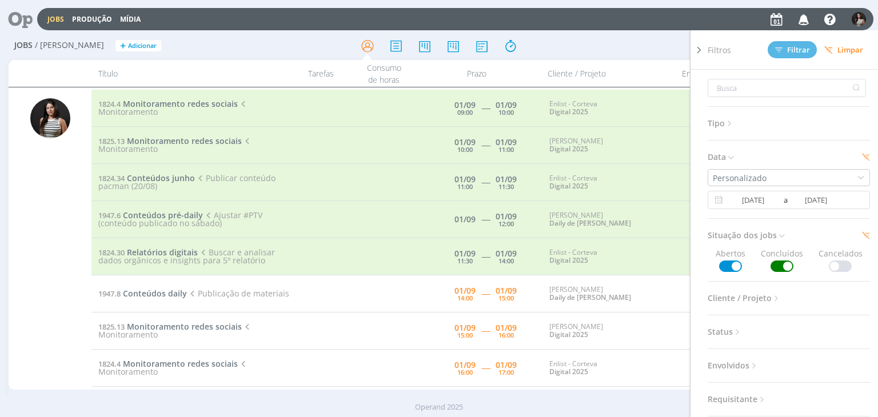
click at [775, 266] on span at bounding box center [781, 266] width 23 height 11
click at [847, 200] on icon at bounding box center [851, 200] width 14 height 14
click at [796, 50] on span "Filtrar" at bounding box center [792, 49] width 35 height 7
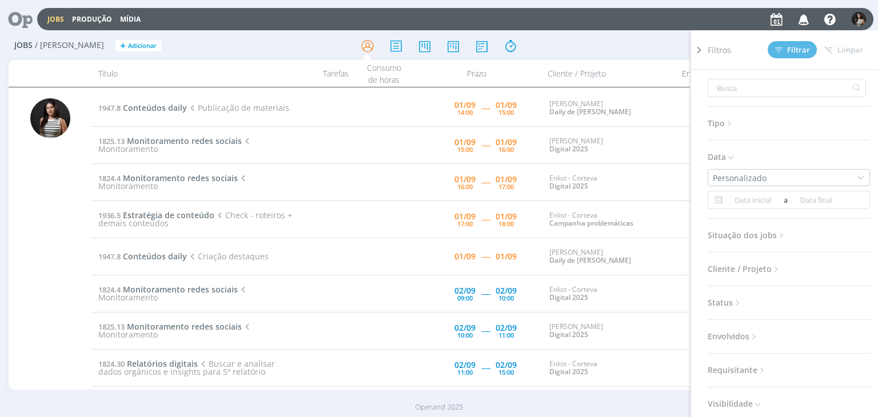
click at [700, 51] on icon at bounding box center [698, 50] width 11 height 12
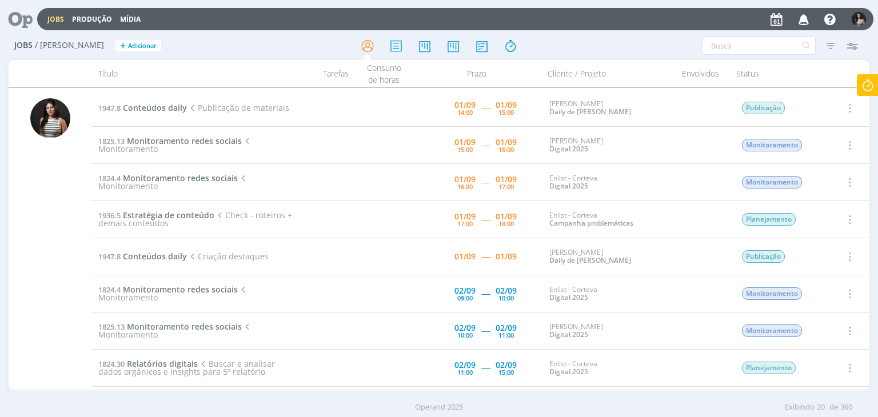
click at [869, 85] on icon at bounding box center [867, 85] width 21 height 22
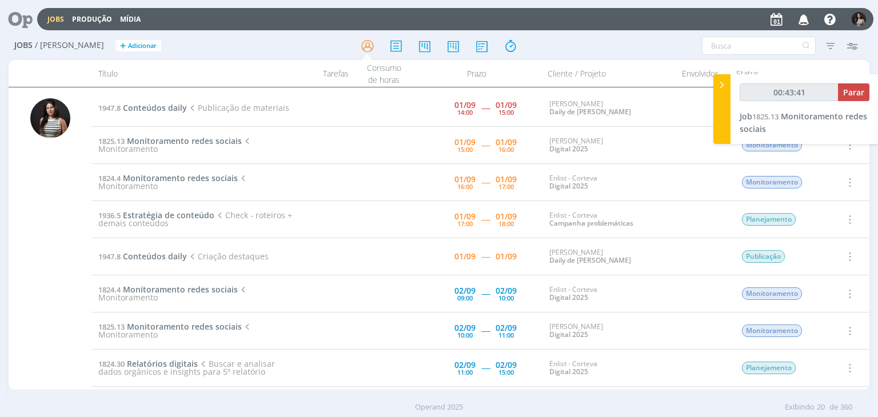
type input "00:43:42"
click at [851, 93] on span "Parar" at bounding box center [853, 92] width 21 height 11
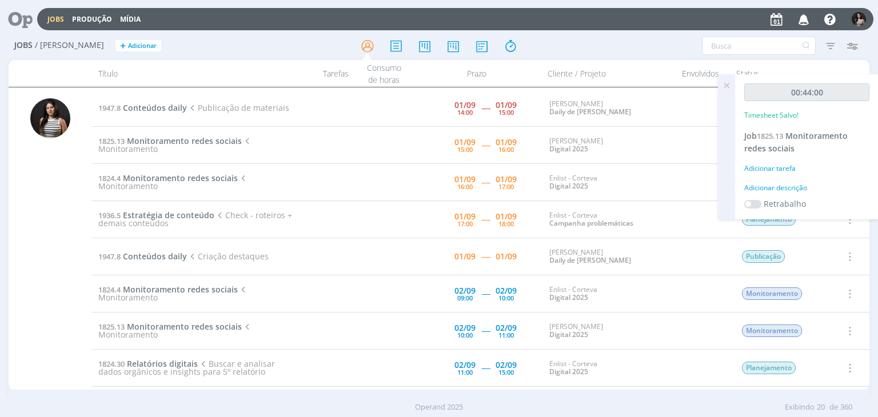
click at [727, 85] on icon at bounding box center [726, 85] width 21 height 22
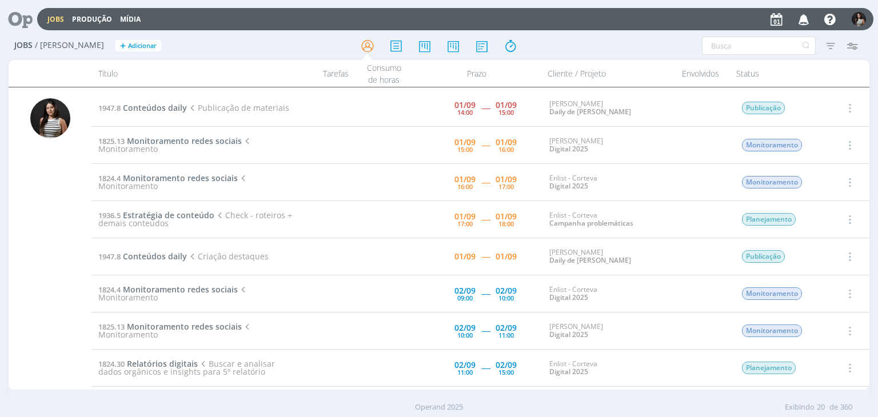
drag, startPoint x: 165, startPoint y: 106, endPoint x: 50, endPoint y: 187, distance: 140.5
click at [50, 187] on div at bounding box center [50, 244] width 40 height 292
click at [850, 145] on icon "button" at bounding box center [849, 145] width 13 height 14
click at [843, 177] on link "Concluir" at bounding box center [817, 183] width 90 height 18
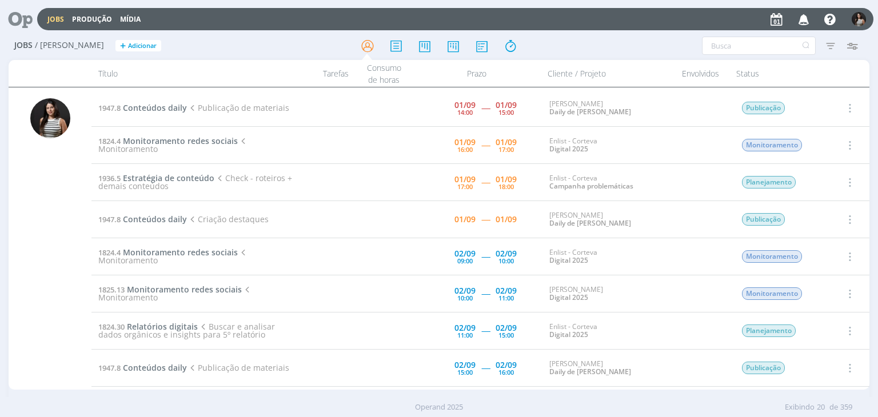
click at [849, 142] on icon "button" at bounding box center [849, 145] width 13 height 14
click at [816, 216] on link "Iniciar timesheet" at bounding box center [817, 219] width 90 height 18
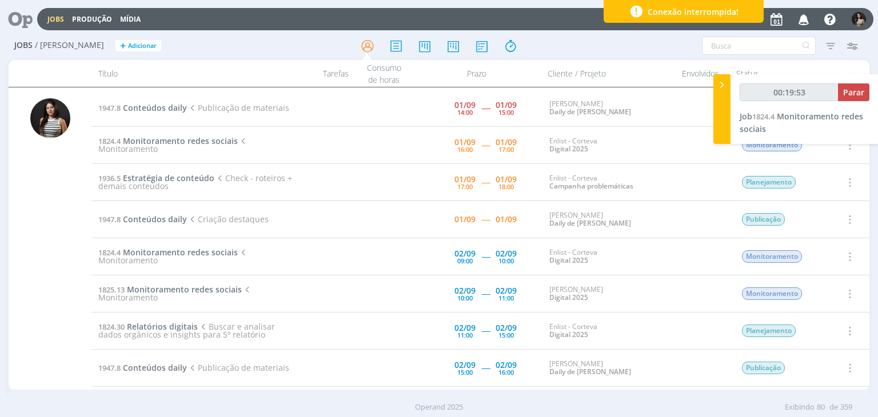
type input "00:23:39"
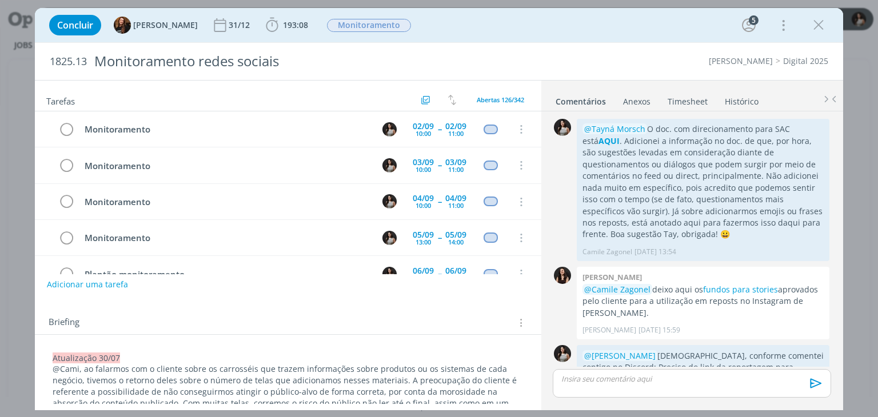
scroll to position [1734, 0]
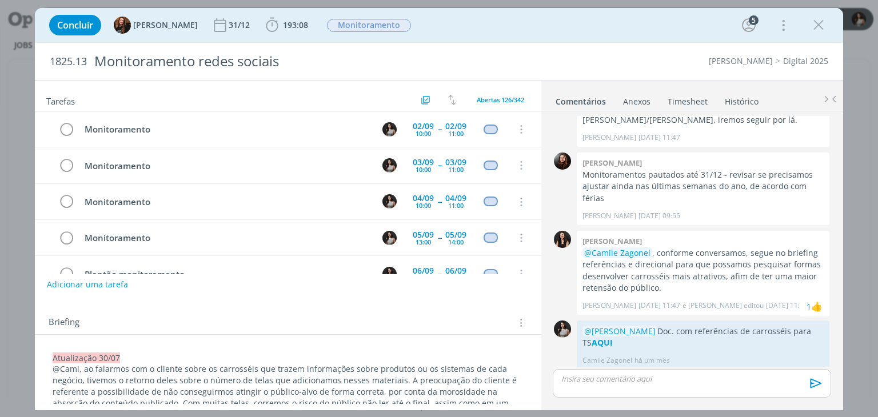
click at [682, 102] on link "Timesheet" at bounding box center [687, 99] width 41 height 17
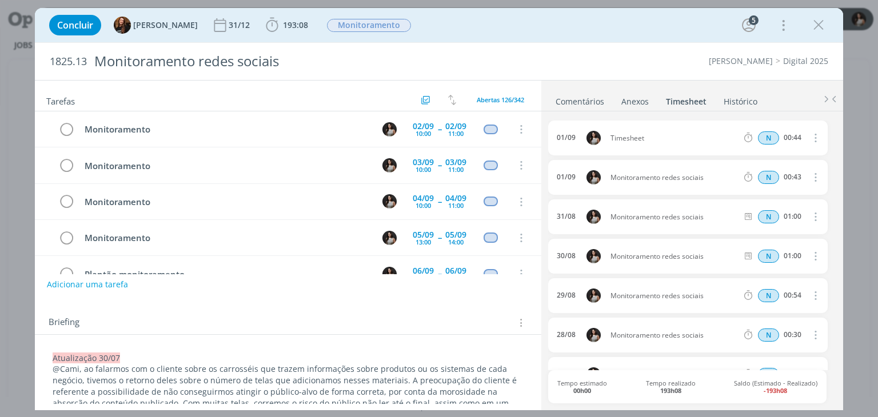
click at [813, 138] on icon "dialog" at bounding box center [814, 138] width 13 height 14
click at [794, 170] on link "Editar" at bounding box center [782, 175] width 90 height 18
drag, startPoint x: 664, startPoint y: 135, endPoint x: 606, endPoint y: 143, distance: 58.8
click at [606, 143] on span "Timesheet" at bounding box center [639, 138] width 66 height 13
click at [766, 101] on li "Histórico" at bounding box center [748, 99] width 51 height 17
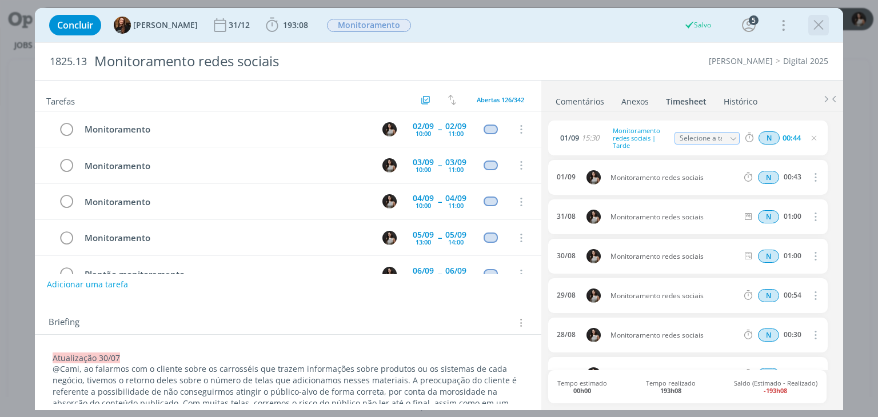
click at [823, 26] on icon "dialog" at bounding box center [818, 25] width 17 height 17
